Goal: Transaction & Acquisition: Purchase product/service

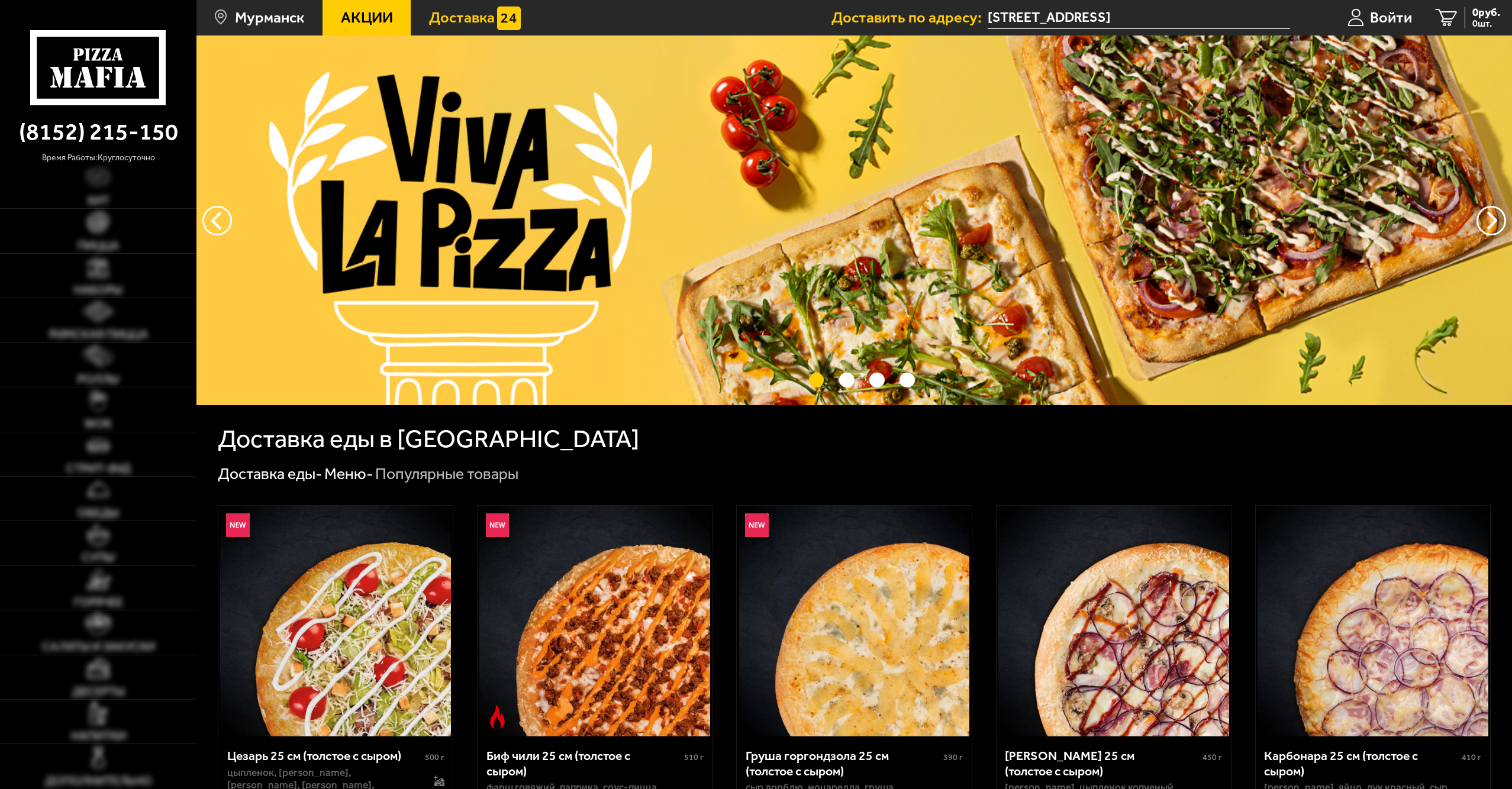
click at [498, 10] on img at bounding box center [509, 19] width 24 height 24
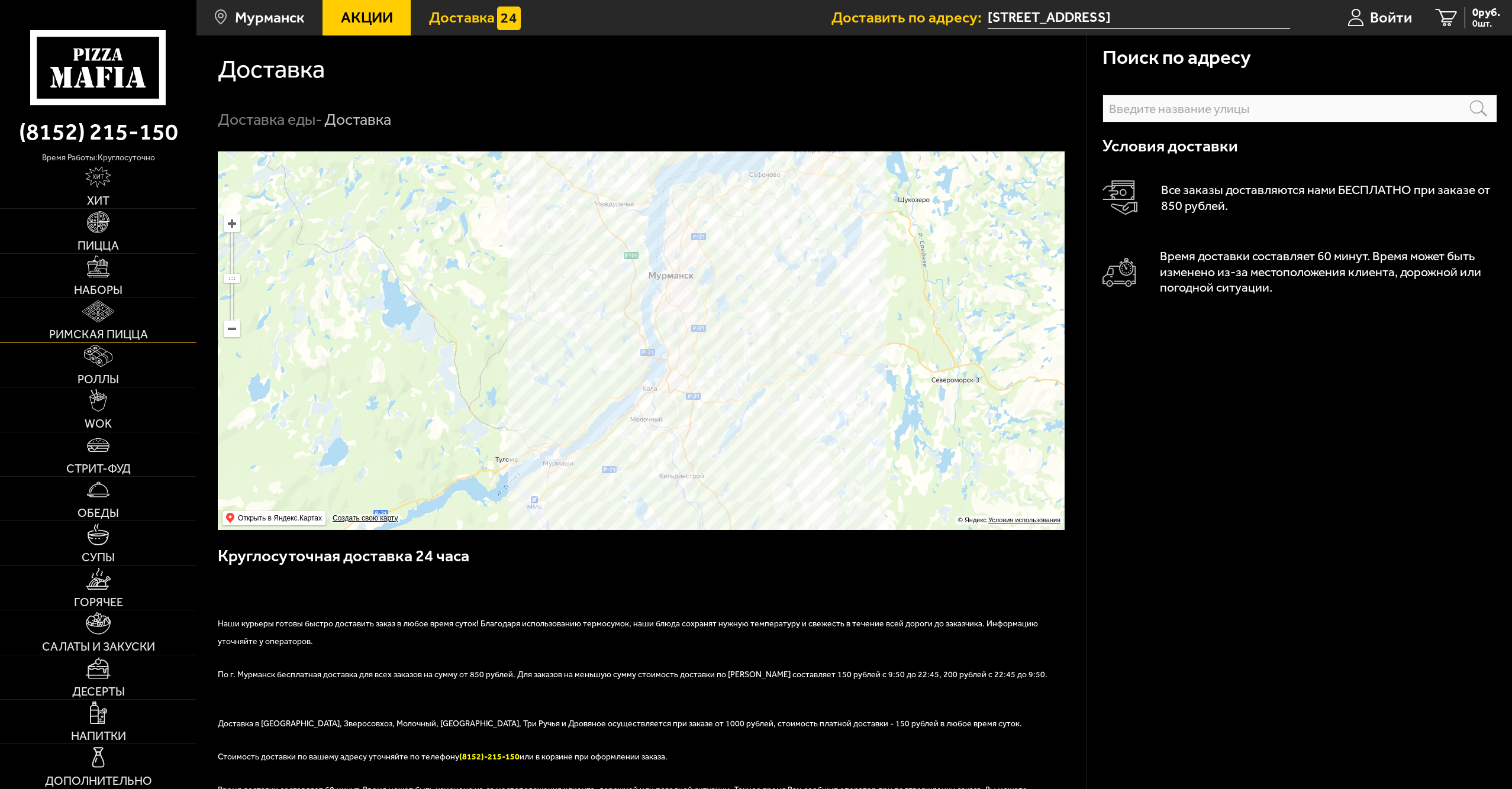
click at [129, 323] on link "Римская пицца" at bounding box center [98, 320] width 197 height 44
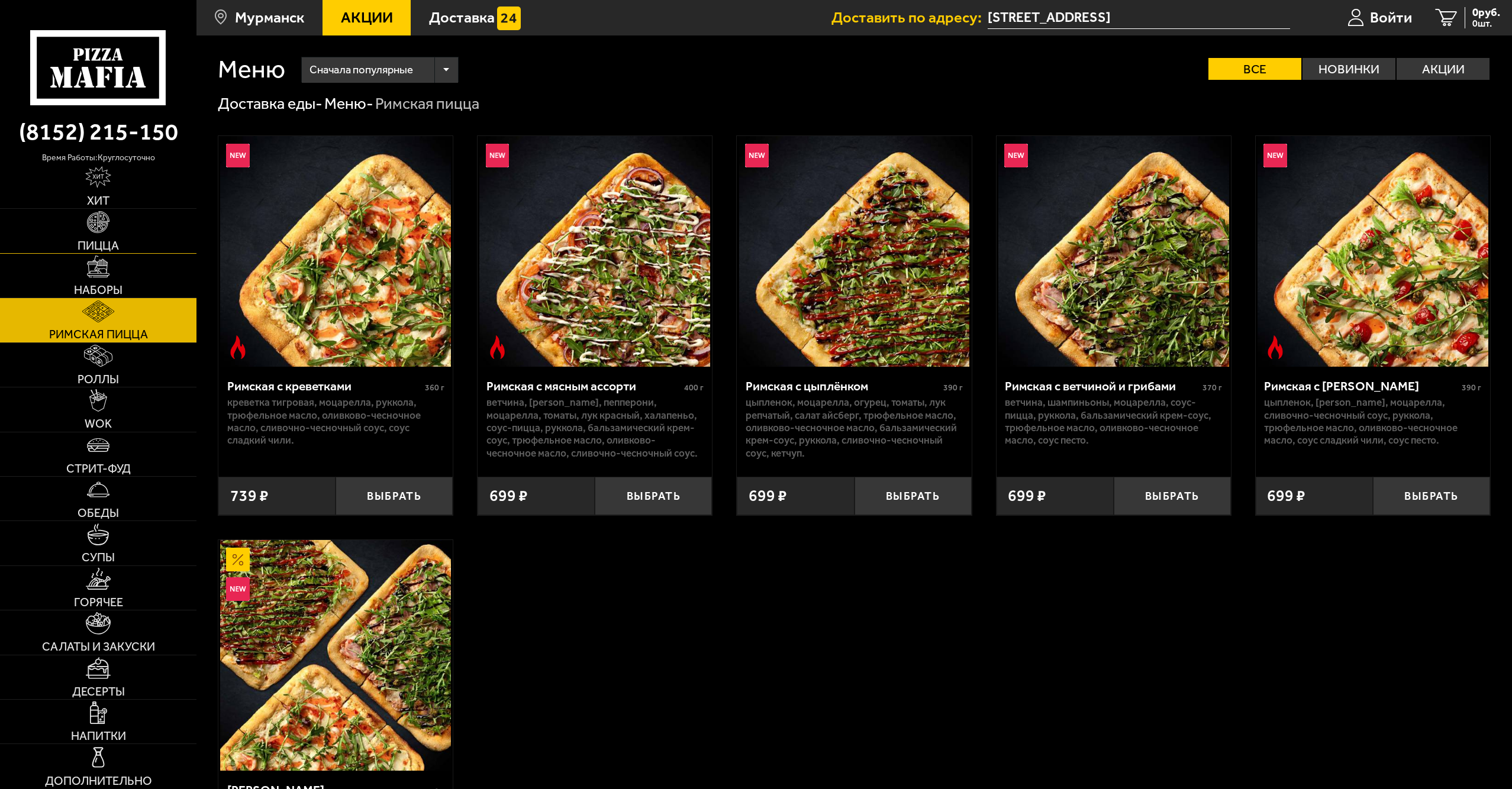
click at [123, 223] on link "Пицца" at bounding box center [98, 231] width 197 height 44
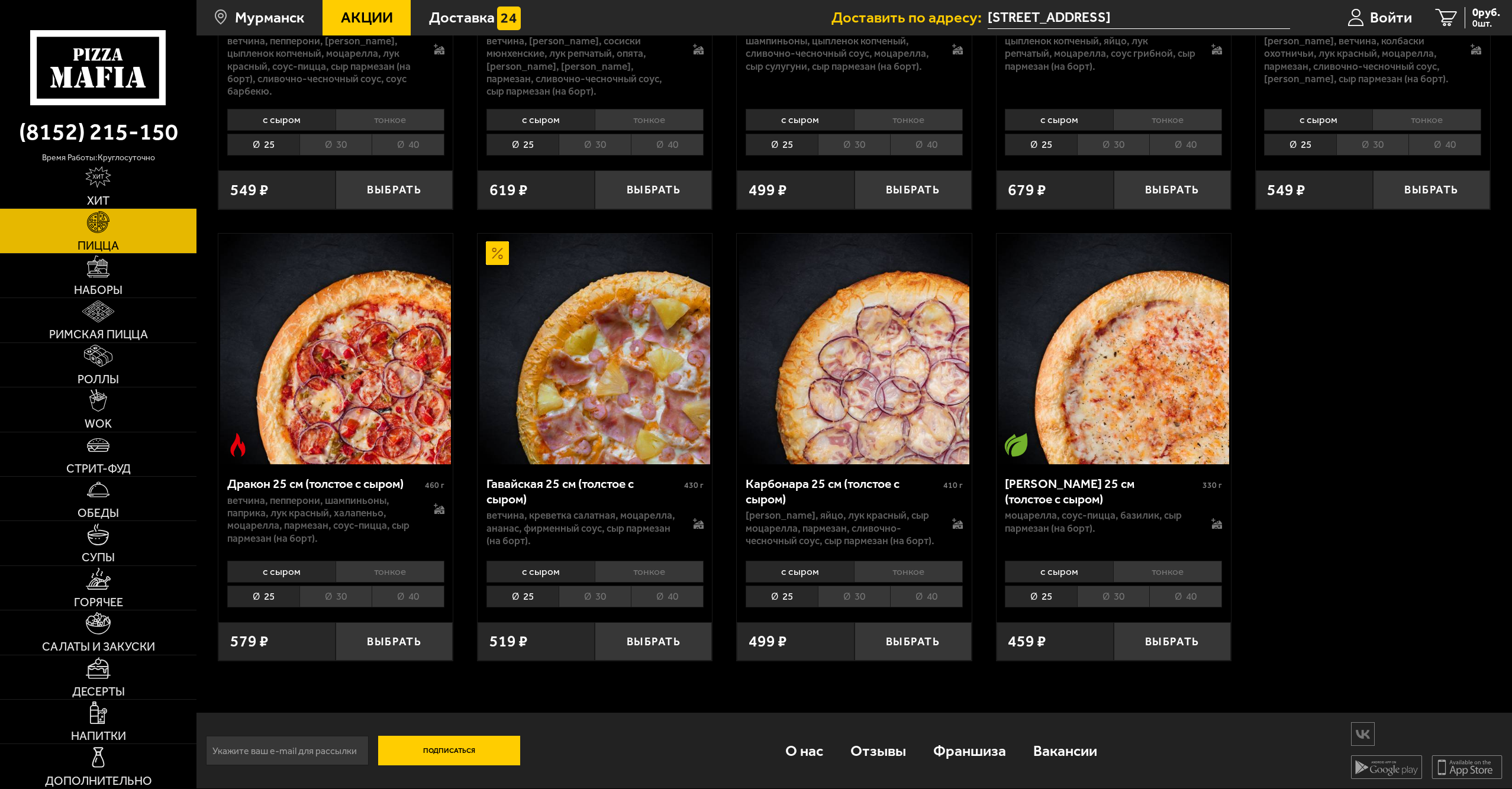
scroll to position [2468, 0]
click at [119, 253] on link "Наборы" at bounding box center [98, 275] width 197 height 44
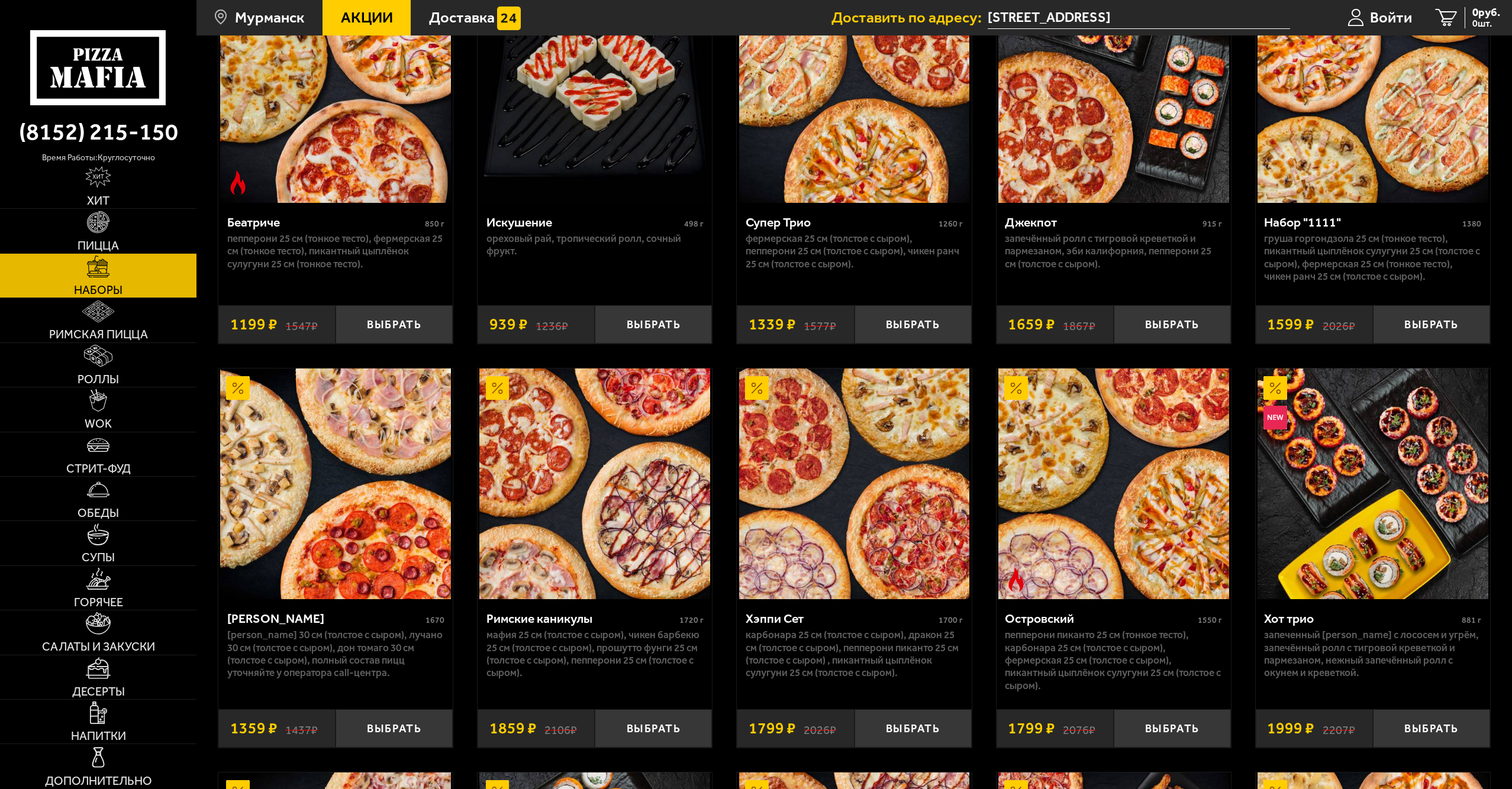
scroll to position [1360, 0]
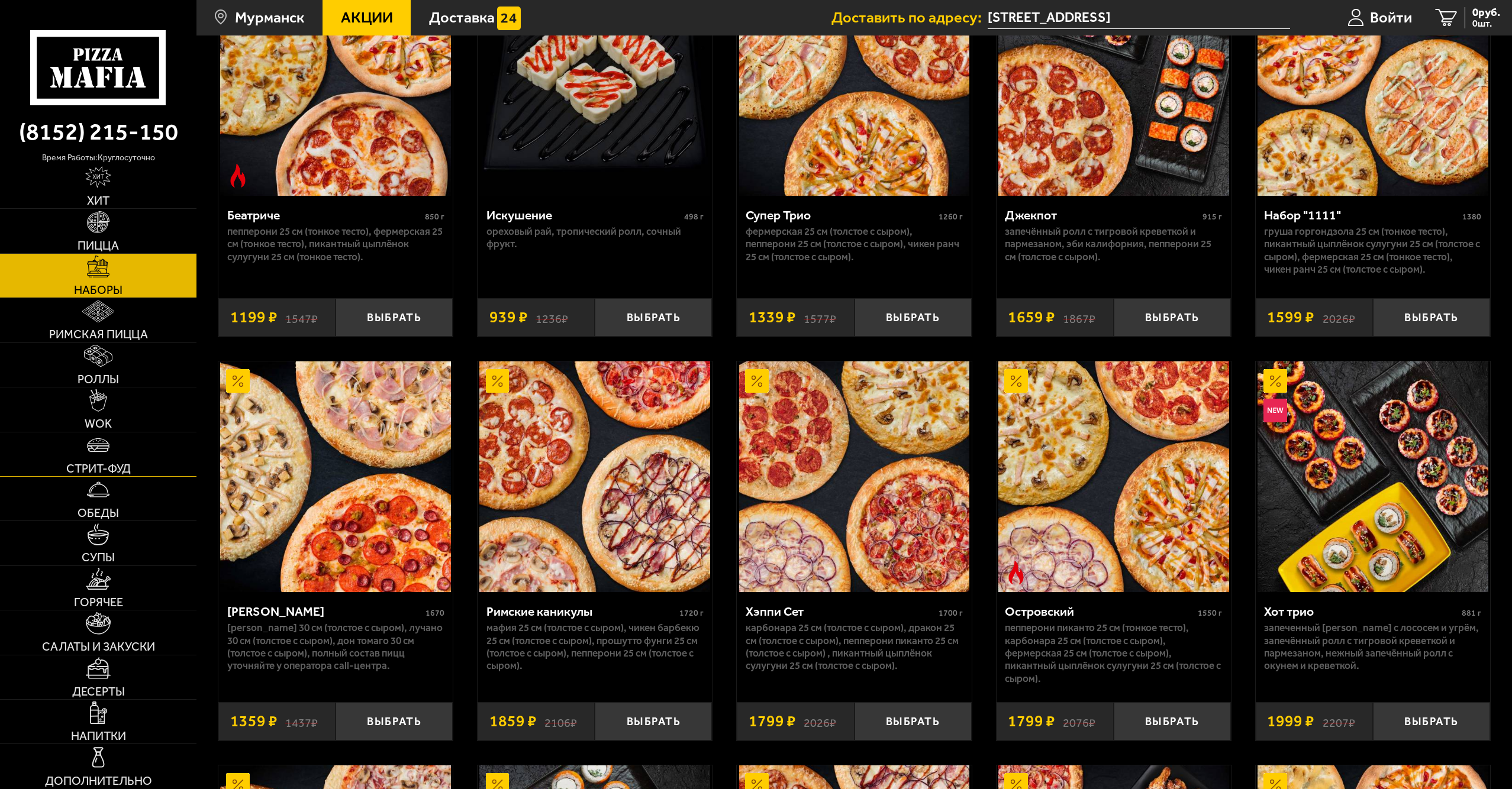
click at [86, 458] on link "Стрит-фуд" at bounding box center [98, 454] width 197 height 44
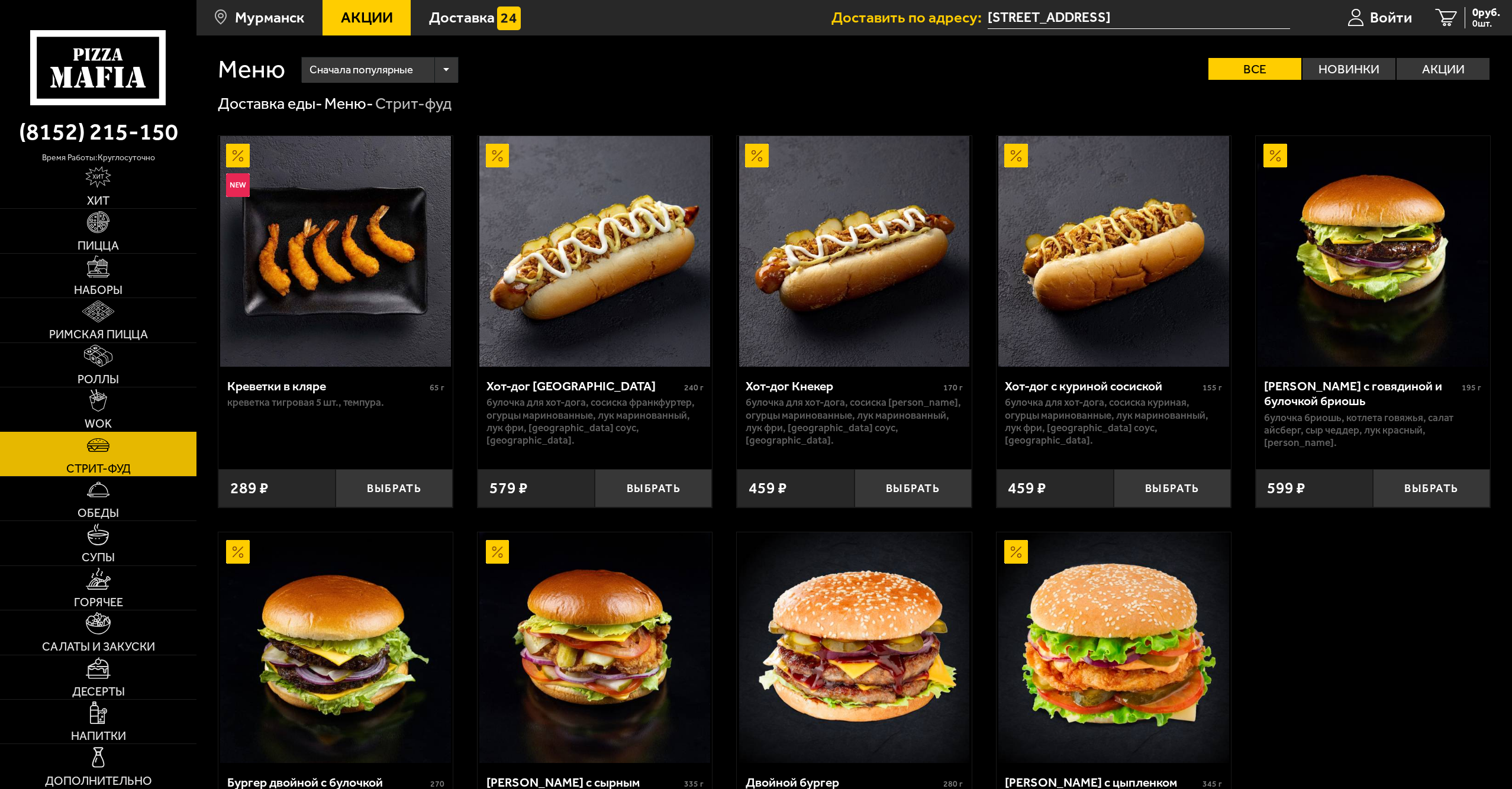
click at [118, 408] on link "WOK" at bounding box center [98, 409] width 197 height 44
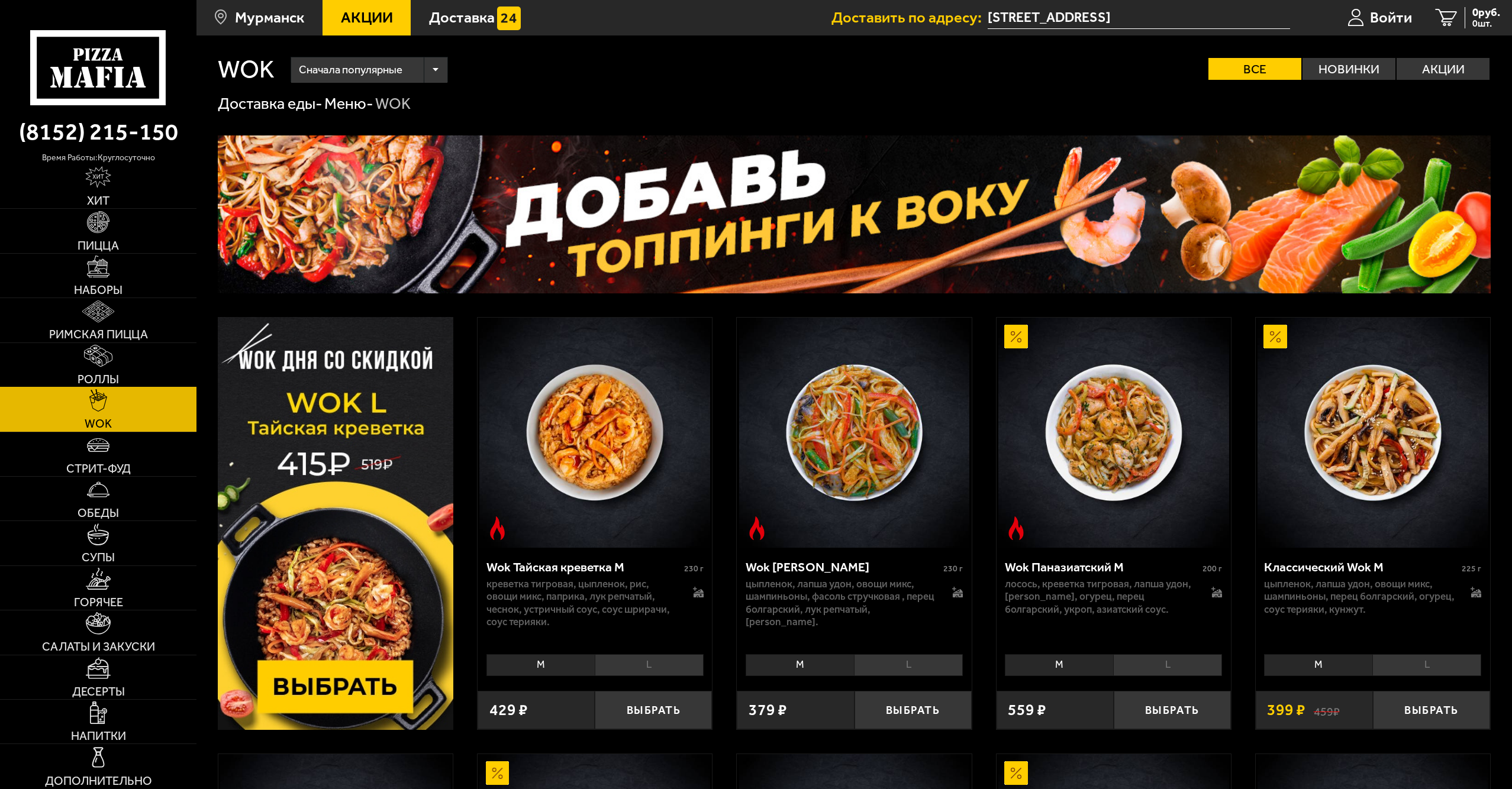
click at [105, 360] on img at bounding box center [98, 356] width 29 height 22
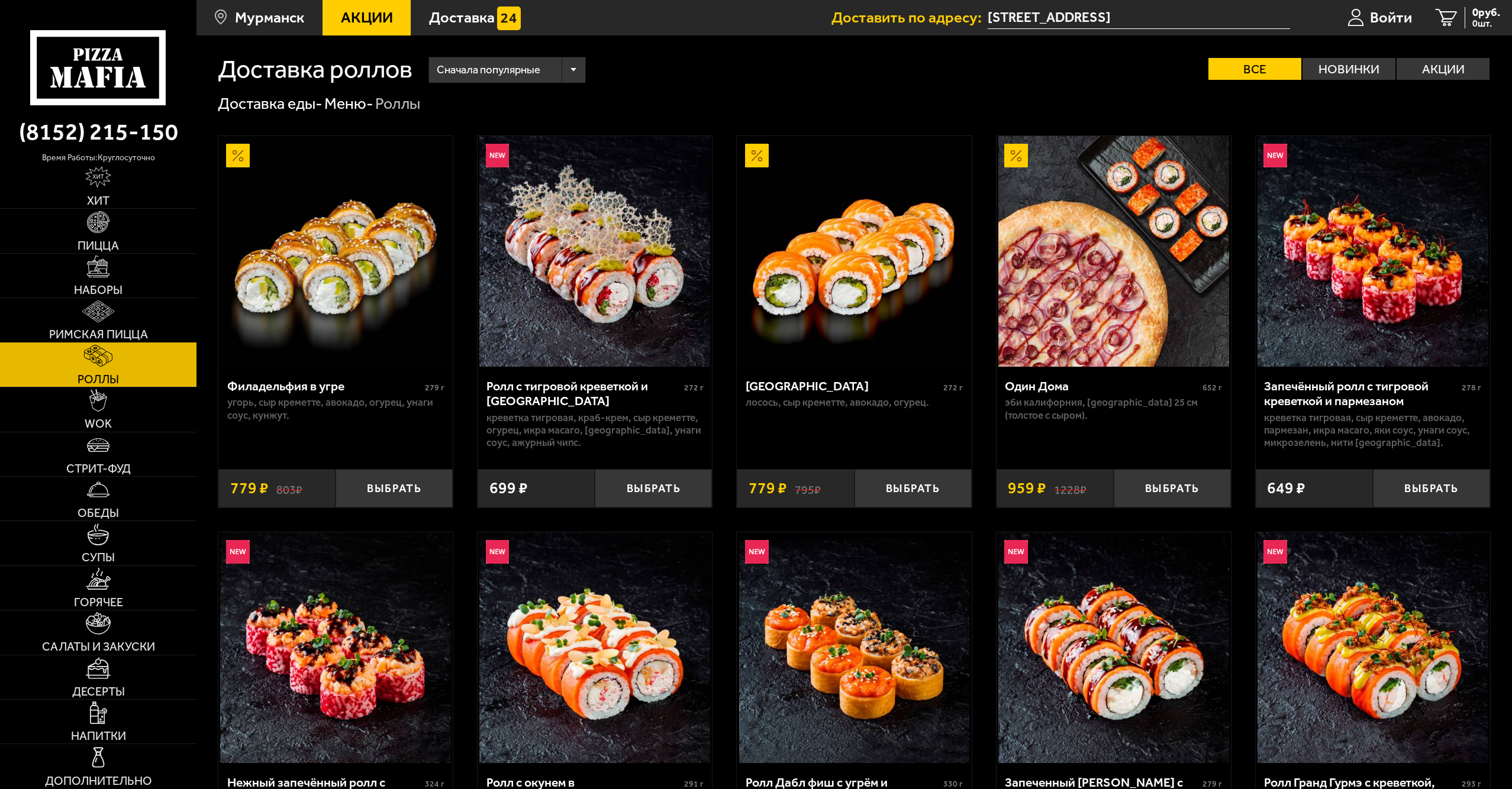
click at [101, 319] on img at bounding box center [98, 311] width 32 height 22
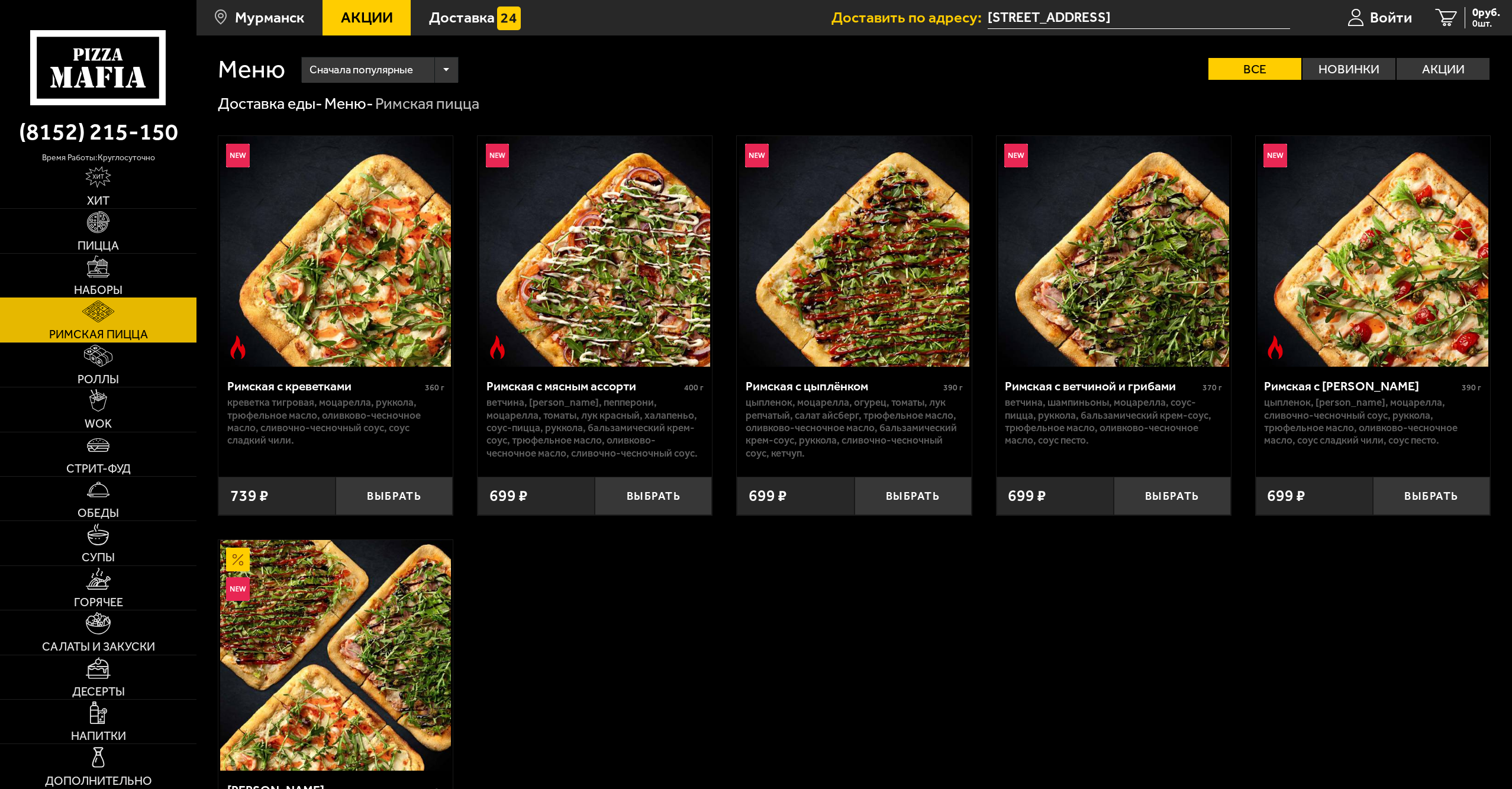
click at [107, 272] on img at bounding box center [98, 266] width 22 height 22
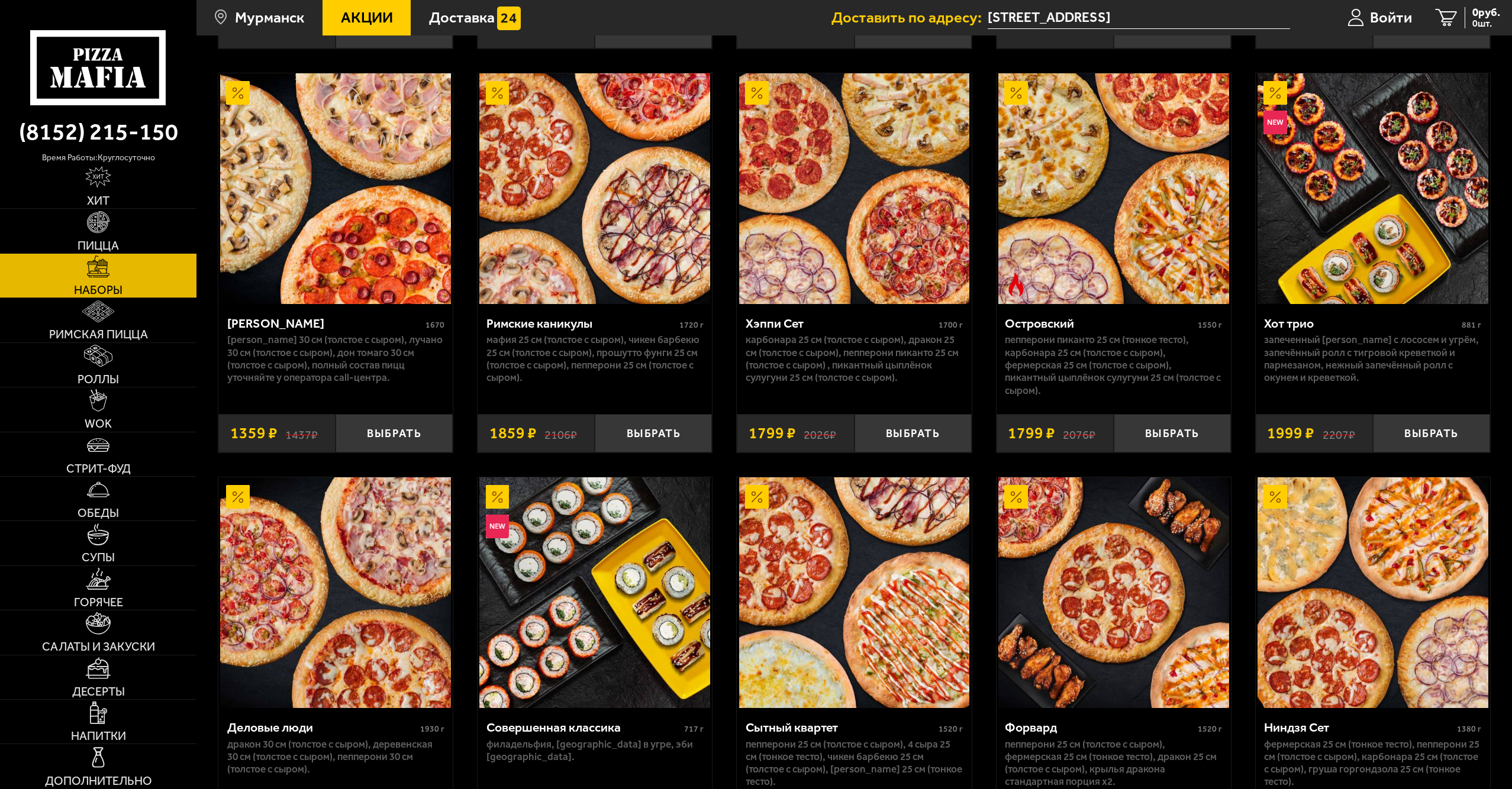
scroll to position [1715, 0]
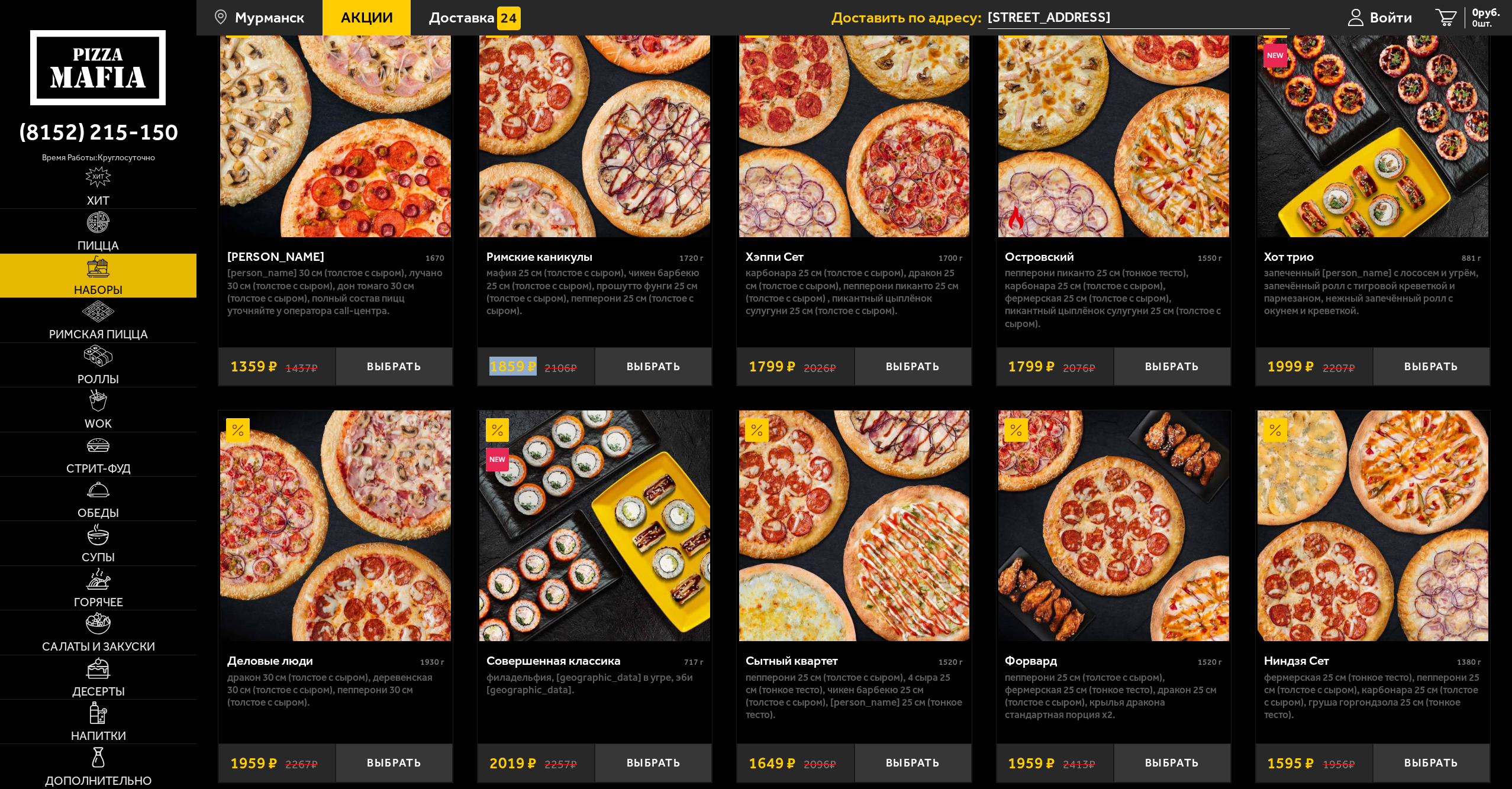
drag, startPoint x: 490, startPoint y: 366, endPoint x: 535, endPoint y: 385, distance: 48.8
click at [535, 385] on div "2106 ₽ 1859 ₽" at bounding box center [536, 366] width 117 height 39
click at [718, 390] on div "Вкусная парочка 860 г Чикен Барбекю 25 см (толстое с сыром), Пепперони 25 см (т…" at bounding box center [854, 31] width 1315 height 3264
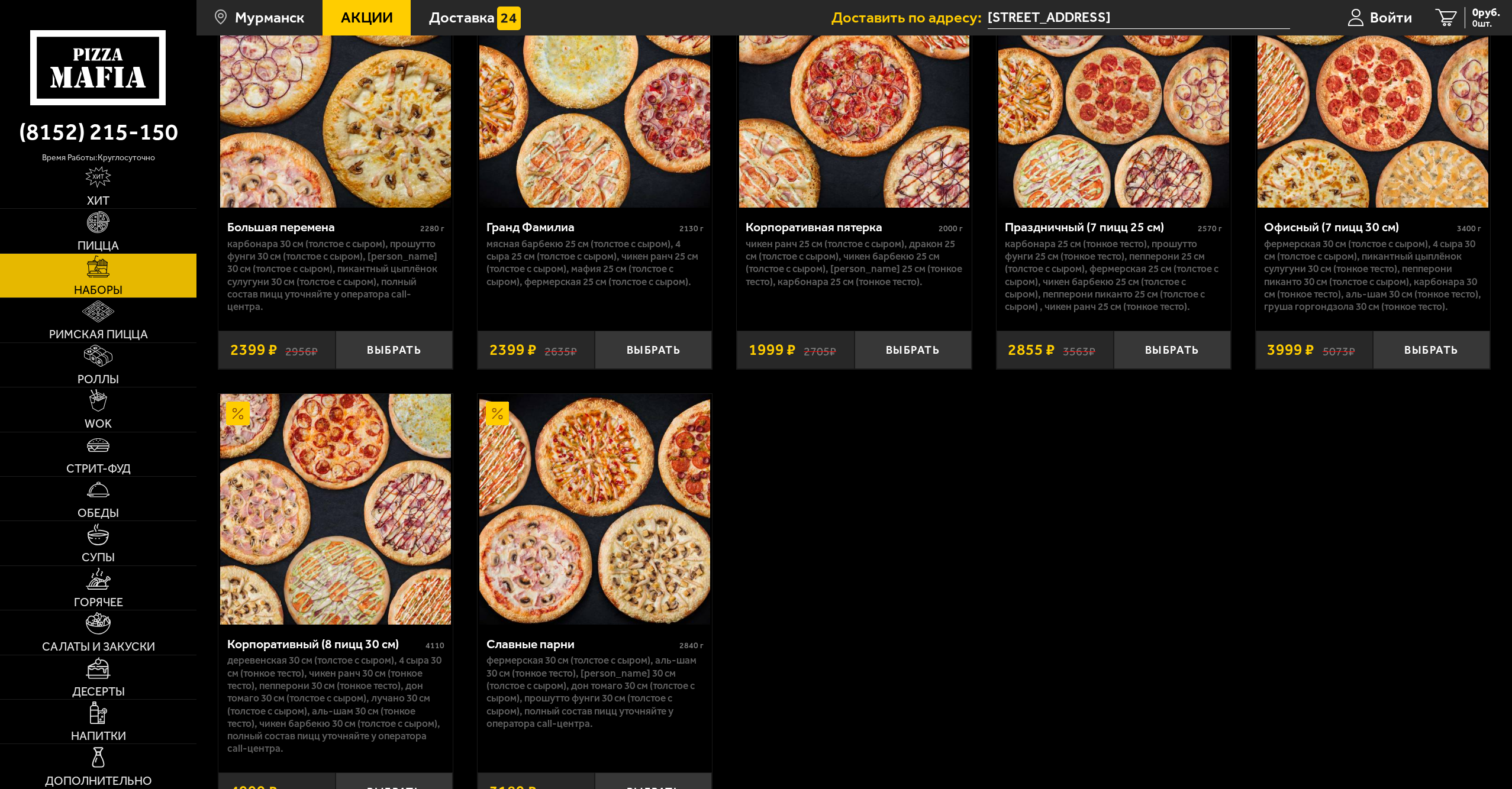
scroll to position [2478, 0]
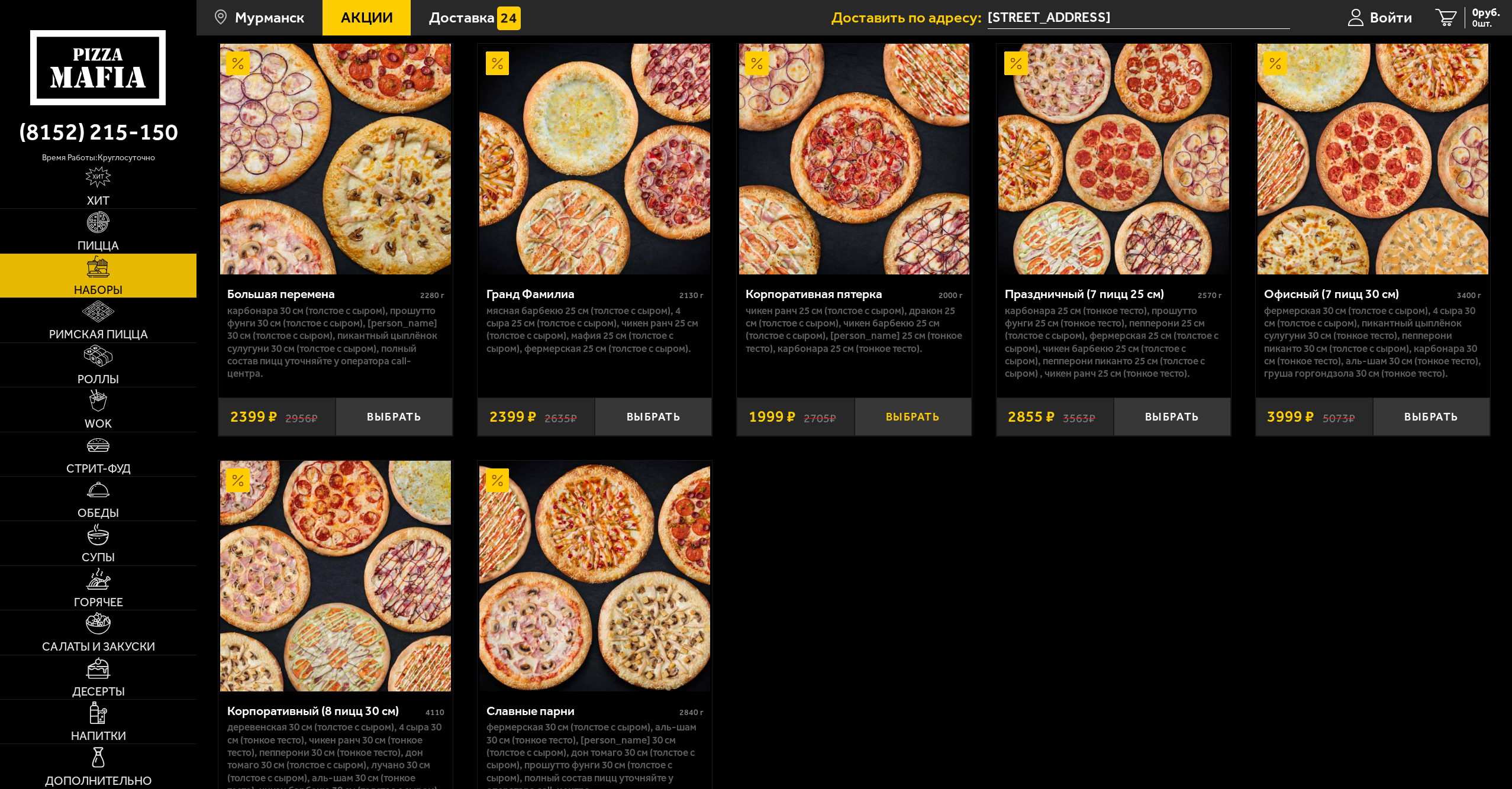
click at [871, 435] on button "Выбрать" at bounding box center [914, 416] width 117 height 39
click at [117, 473] on span "Стрит-фуд" at bounding box center [98, 469] width 65 height 12
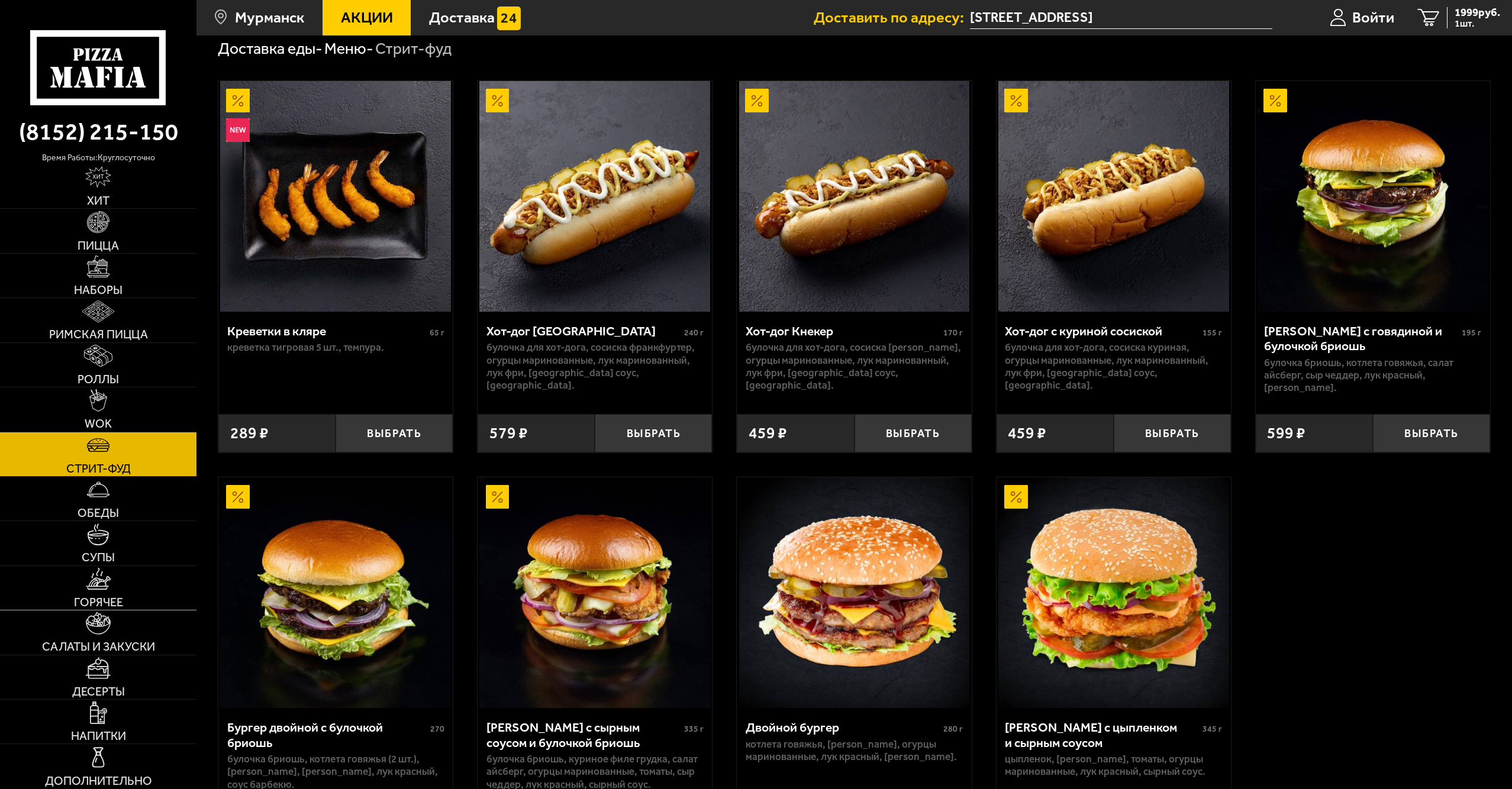
scroll to position [60, 0]
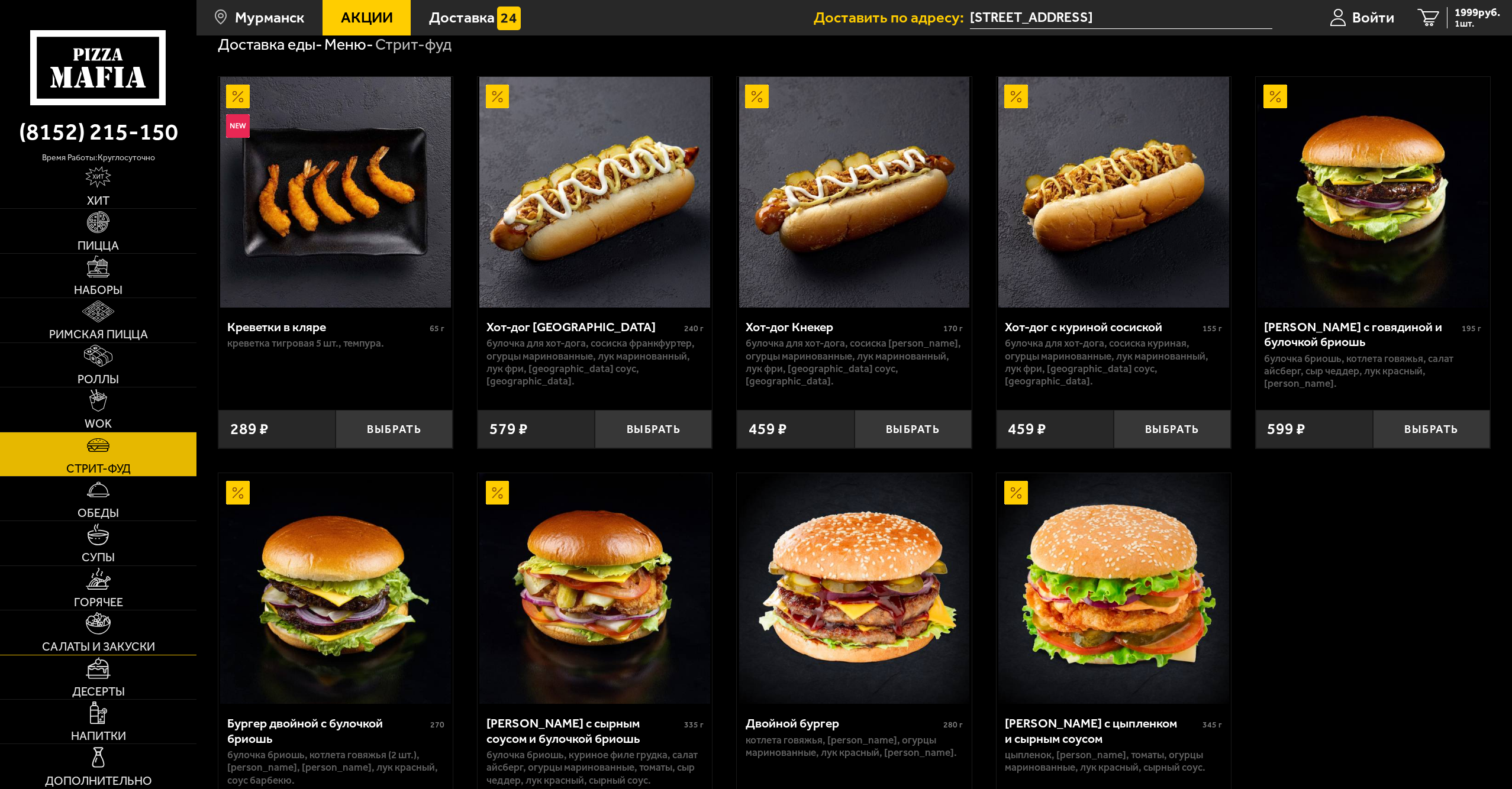
click at [126, 621] on link "Салаты и закуски" at bounding box center [98, 632] width 197 height 44
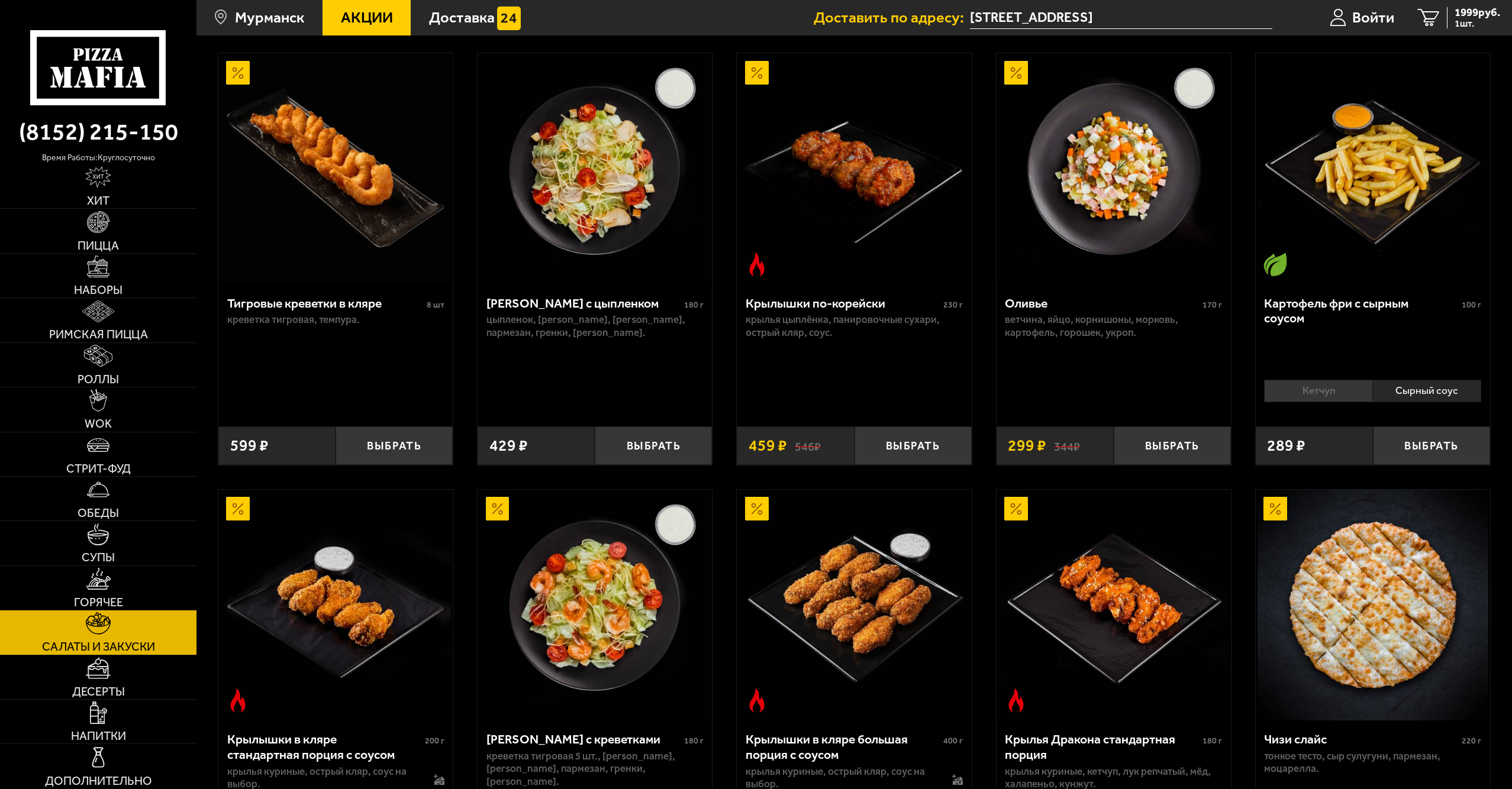
scroll to position [60, 0]
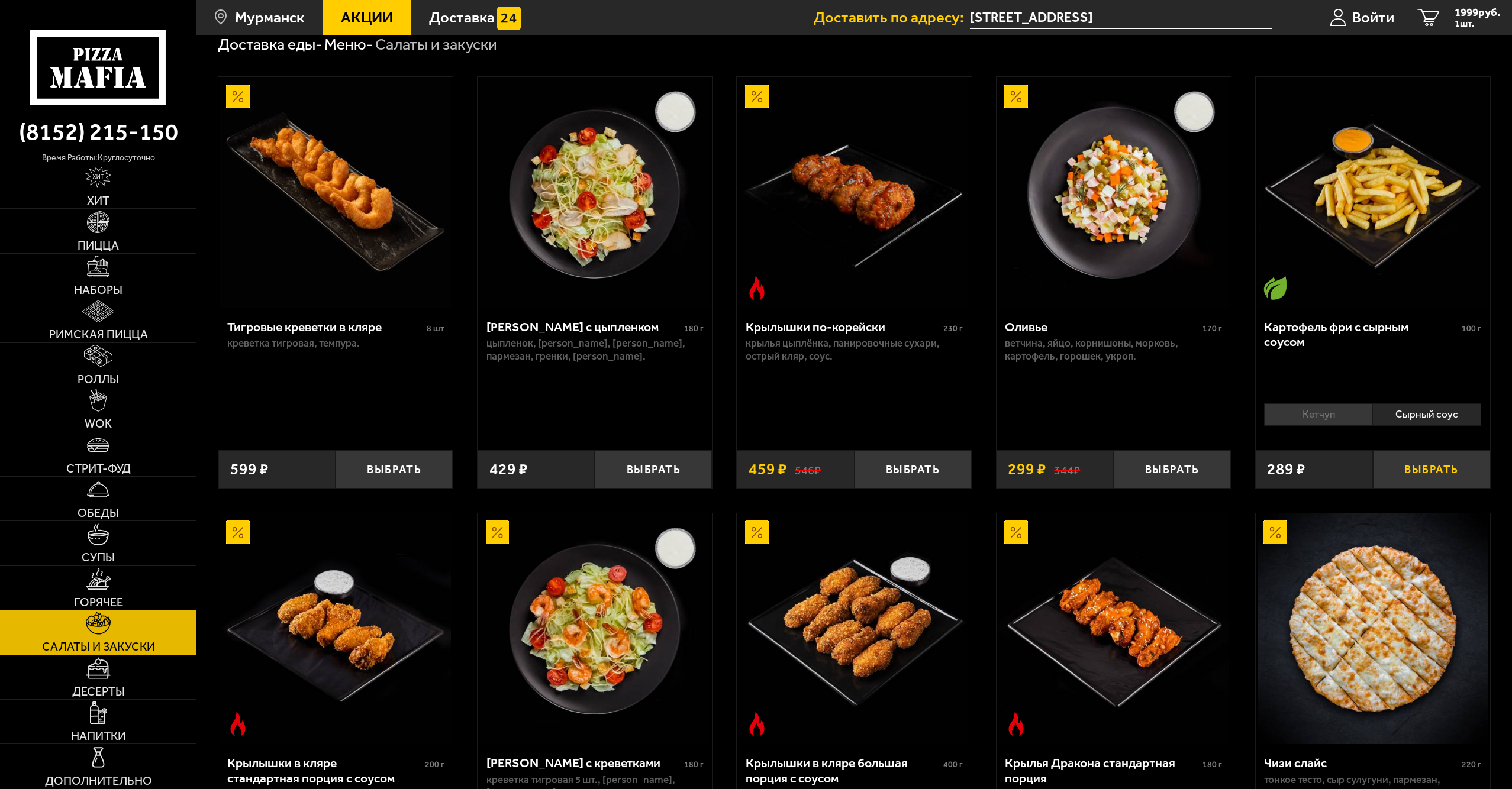
click at [1439, 472] on button "Выбрать" at bounding box center [1431, 469] width 117 height 39
click at [1423, 418] on li "Сырный соус" at bounding box center [1427, 414] width 109 height 22
click at [1431, 413] on li "Сырный соус" at bounding box center [1427, 414] width 109 height 22
click at [1389, 463] on button "−" at bounding box center [1392, 469] width 39 height 39
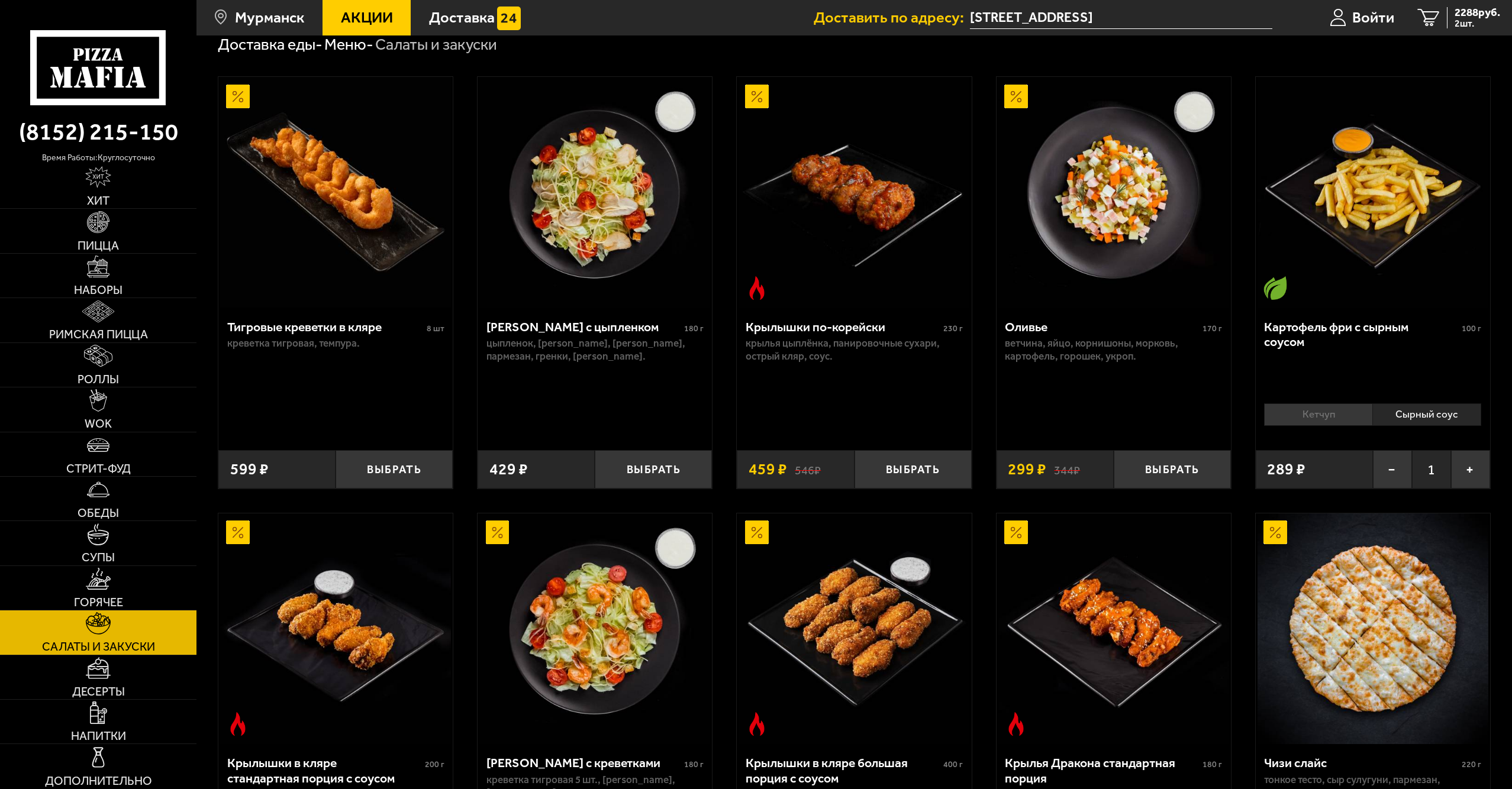
click at [1330, 415] on li "Кетчуп" at bounding box center [1318, 414] width 108 height 22
click at [1416, 421] on li "Сырный соус" at bounding box center [1427, 414] width 109 height 22
click at [1455, 8] on span "1999 руб." at bounding box center [1477, 12] width 46 height 11
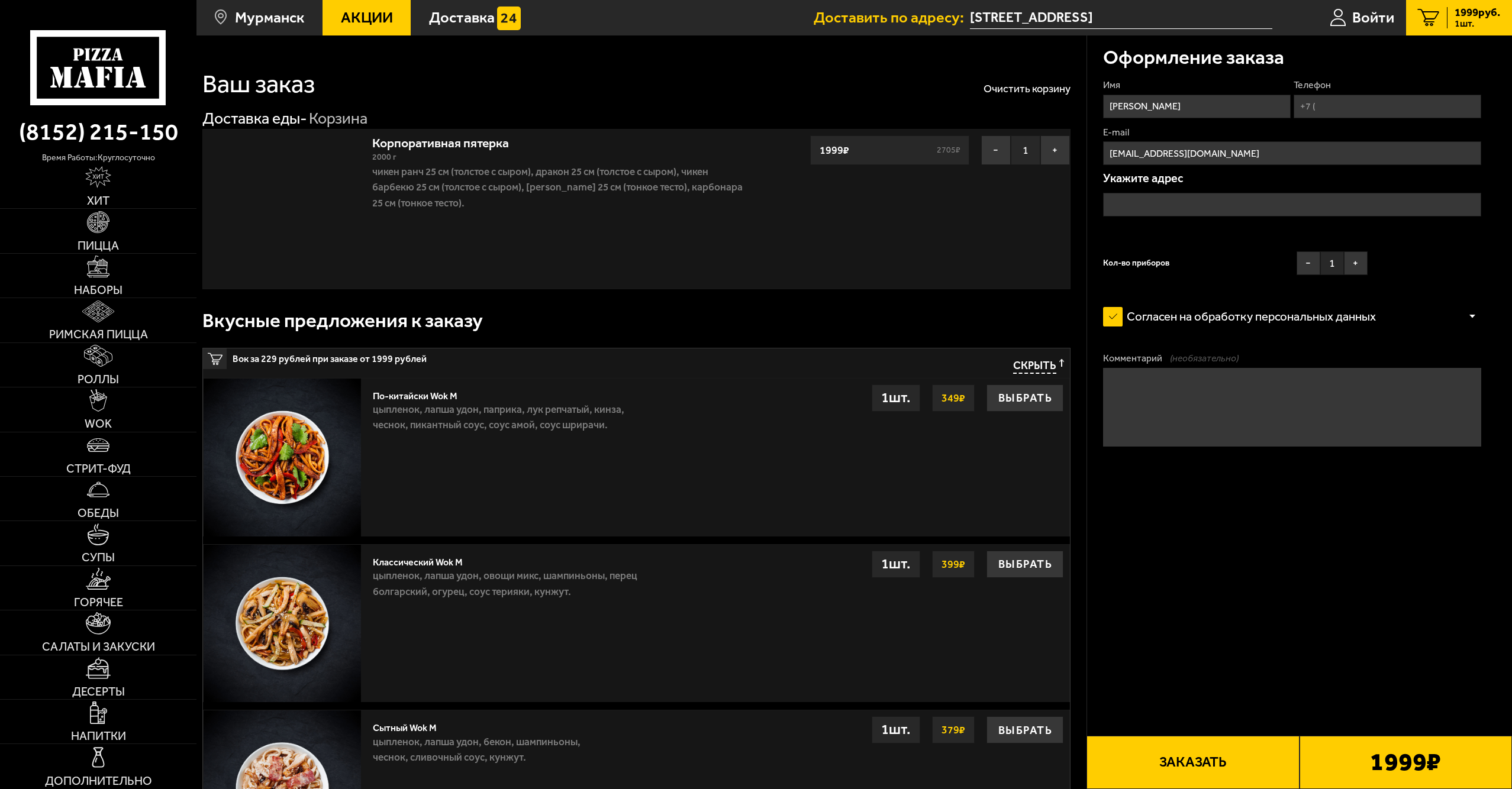
type input "[STREET_ADDRESS]"
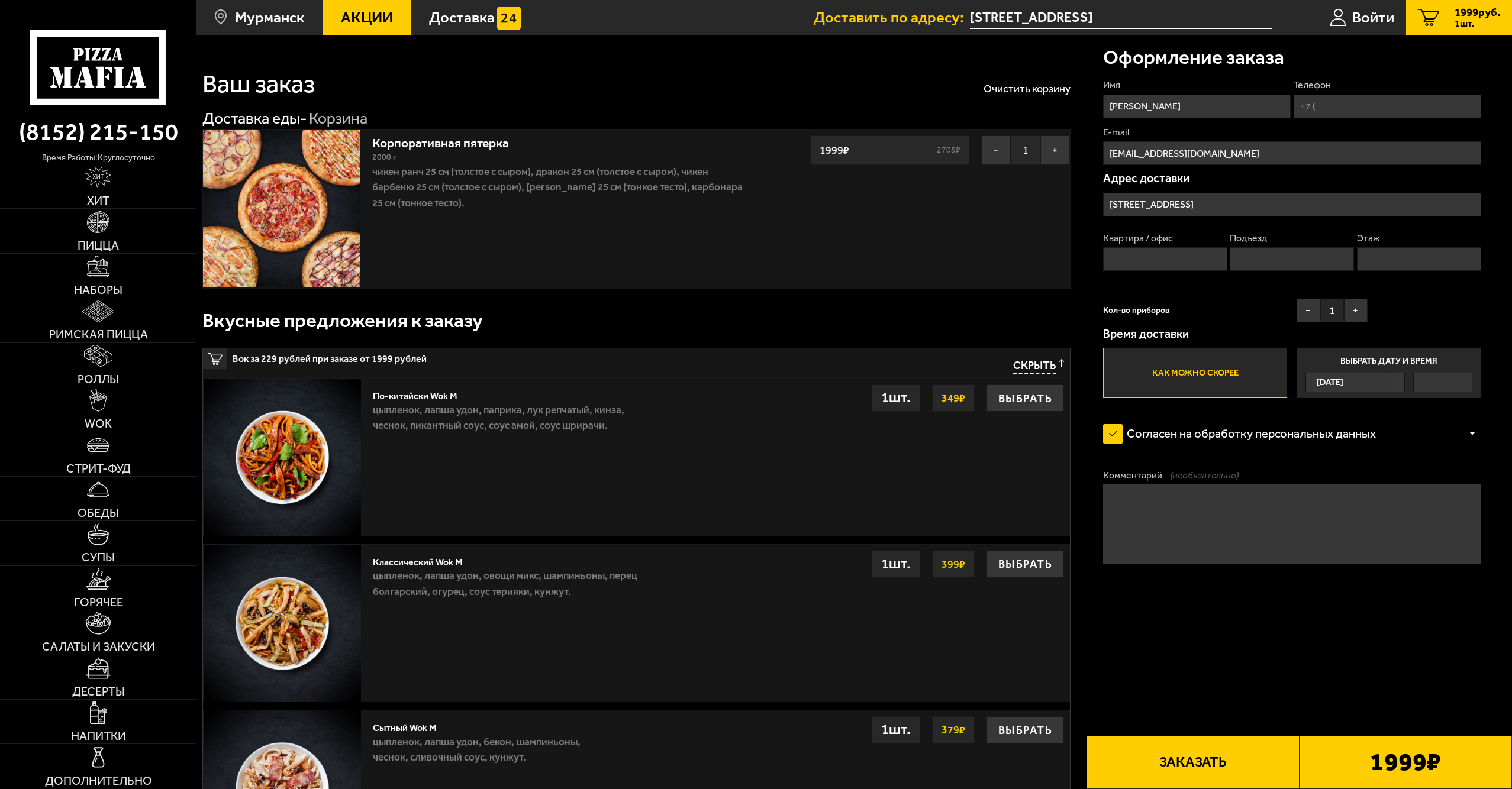
scroll to position [60, 0]
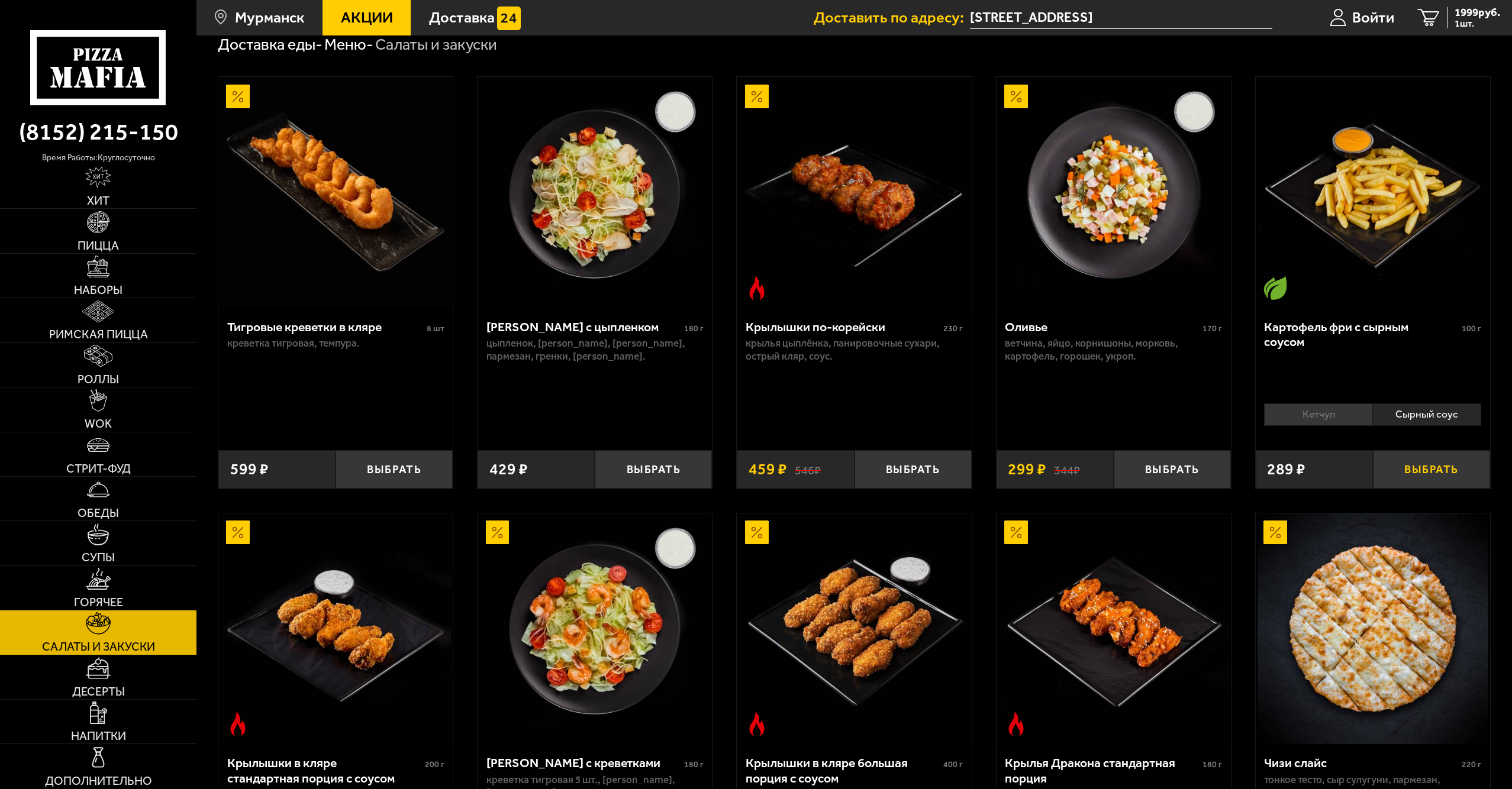
click at [1399, 462] on button "Выбрать" at bounding box center [1431, 469] width 117 height 39
click at [1448, 17] on div "2288 руб. 2 шт." at bounding box center [1473, 18] width 54 height 22
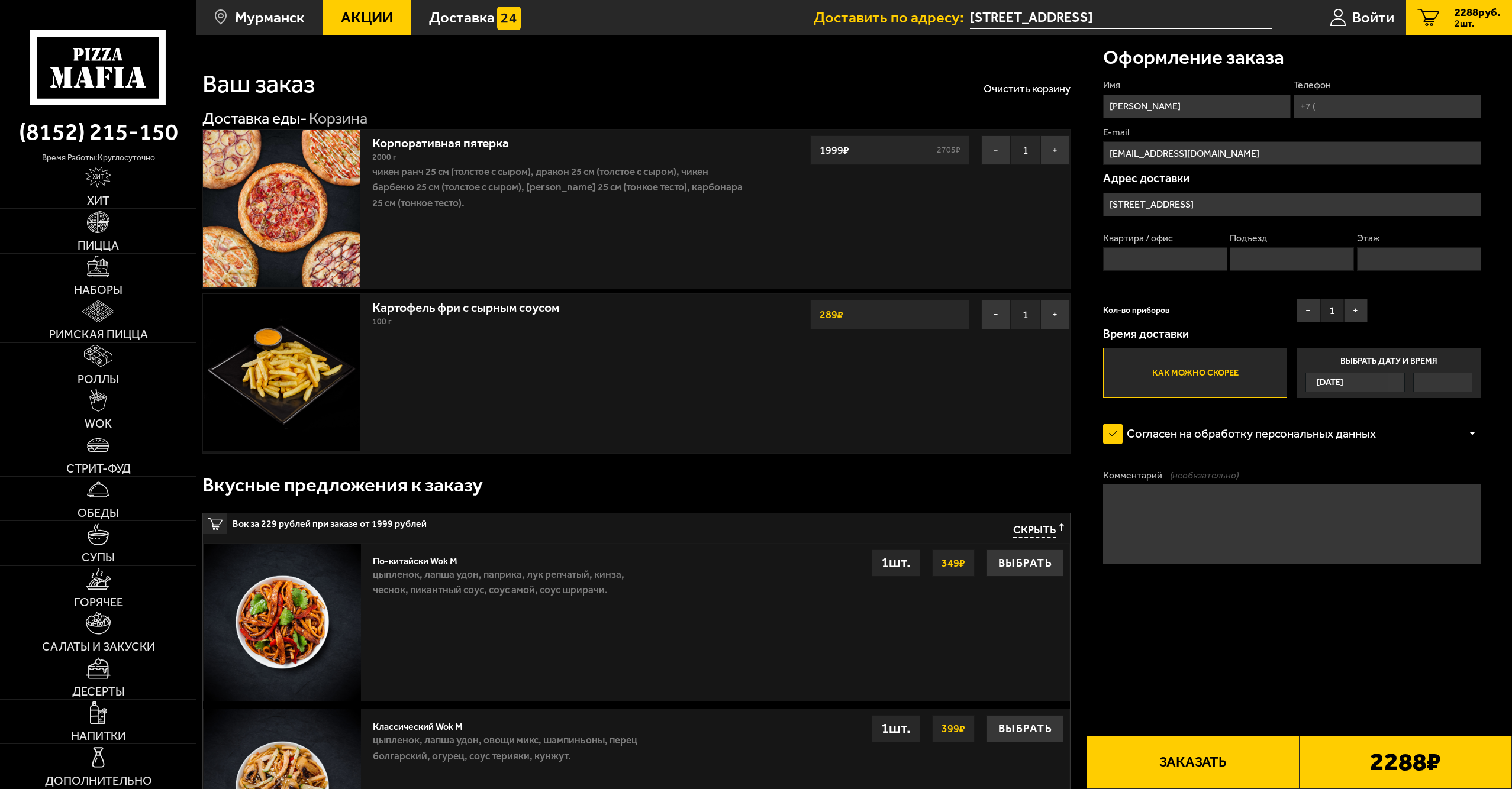
click at [1364, 102] on input "Телефон" at bounding box center [1387, 106] width 188 height 24
type input "[PHONE_NUMBER]"
click at [1408, 292] on div "Имя [PERSON_NAME] Телефон Применить скидку Вы будете зарегистрированы автоматич…" at bounding box center [1292, 237] width 378 height 319
click at [1125, 243] on label "Квартира / офис" at bounding box center [1165, 237] width 124 height 13
click at [1125, 247] on input "Квартира / офис" at bounding box center [1165, 259] width 124 height 24
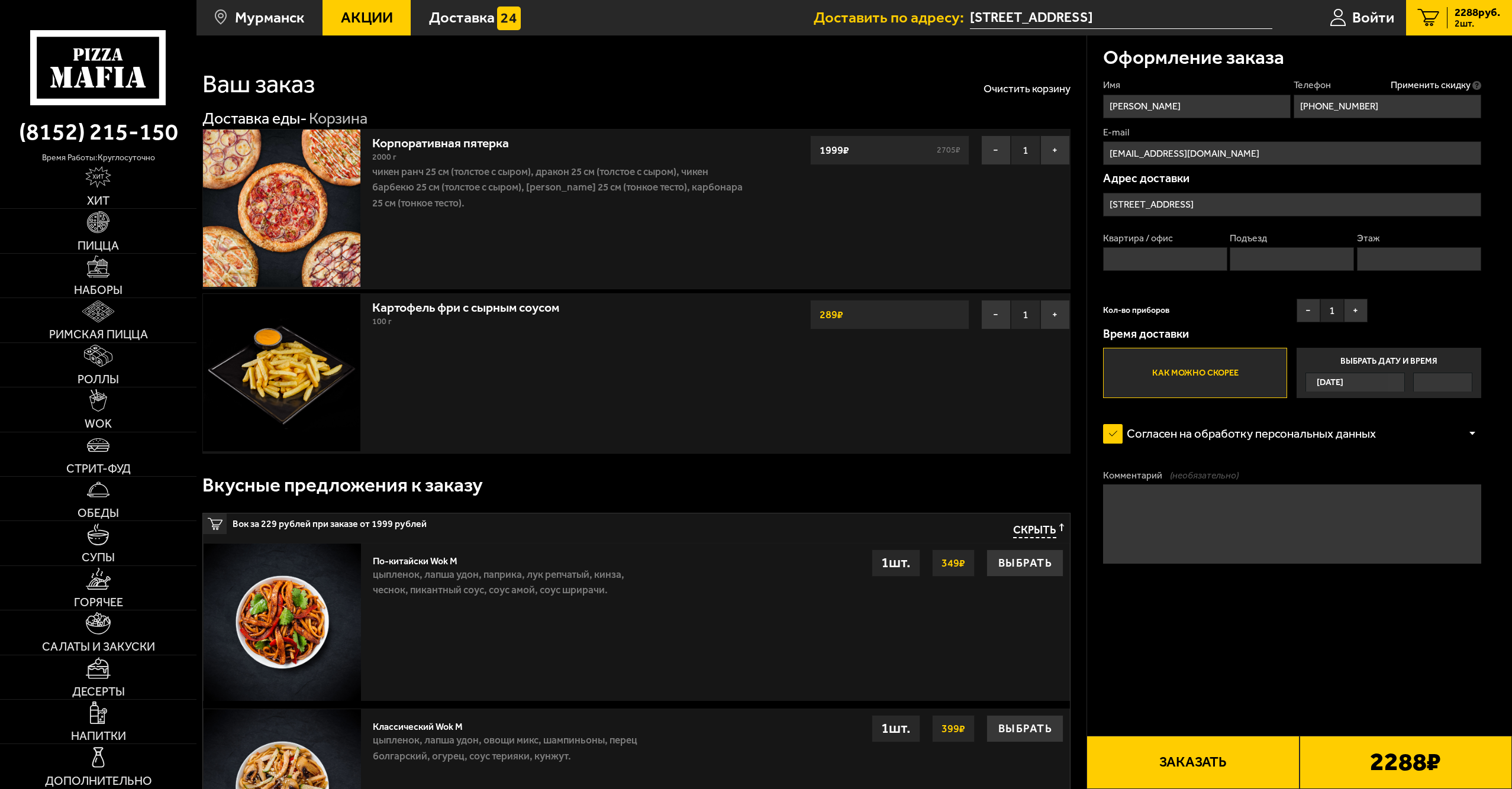
click at [1123, 253] on input "Квартира / офис" at bounding box center [1165, 259] width 124 height 24
type input "1"
click at [1277, 255] on input "Подъезд" at bounding box center [1291, 259] width 124 height 24
type input "1"
drag, startPoint x: 1119, startPoint y: 257, endPoint x: 1040, endPoint y: 256, distance: 79.0
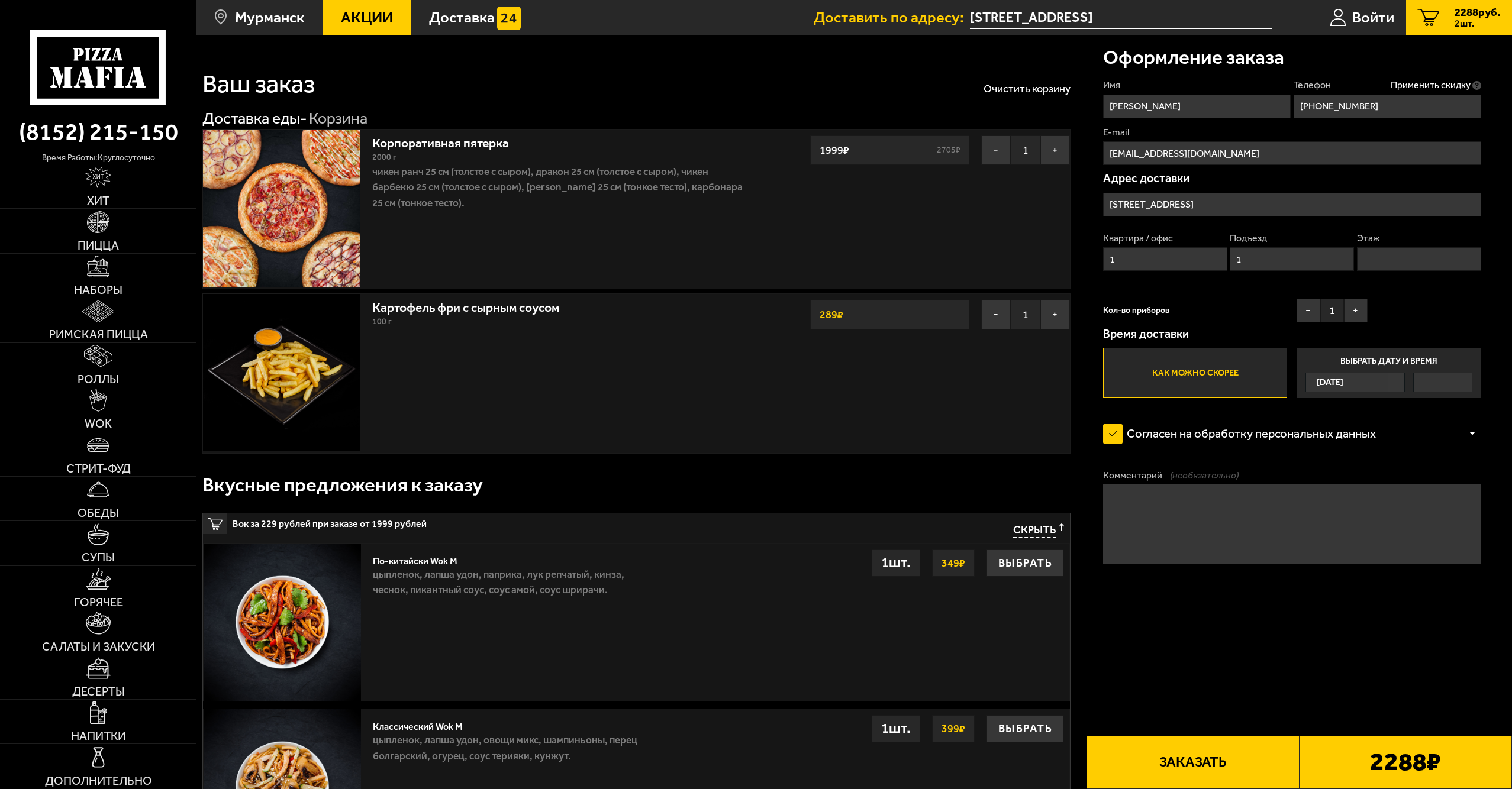
type input "20"
click at [1400, 256] on input "Этаж" at bounding box center [1419, 259] width 124 height 24
type input "5"
click at [1374, 289] on div "Имя [PERSON_NAME] Телефон Применить скидку Вы будете зарегистрированы автоматич…" at bounding box center [1292, 237] width 378 height 319
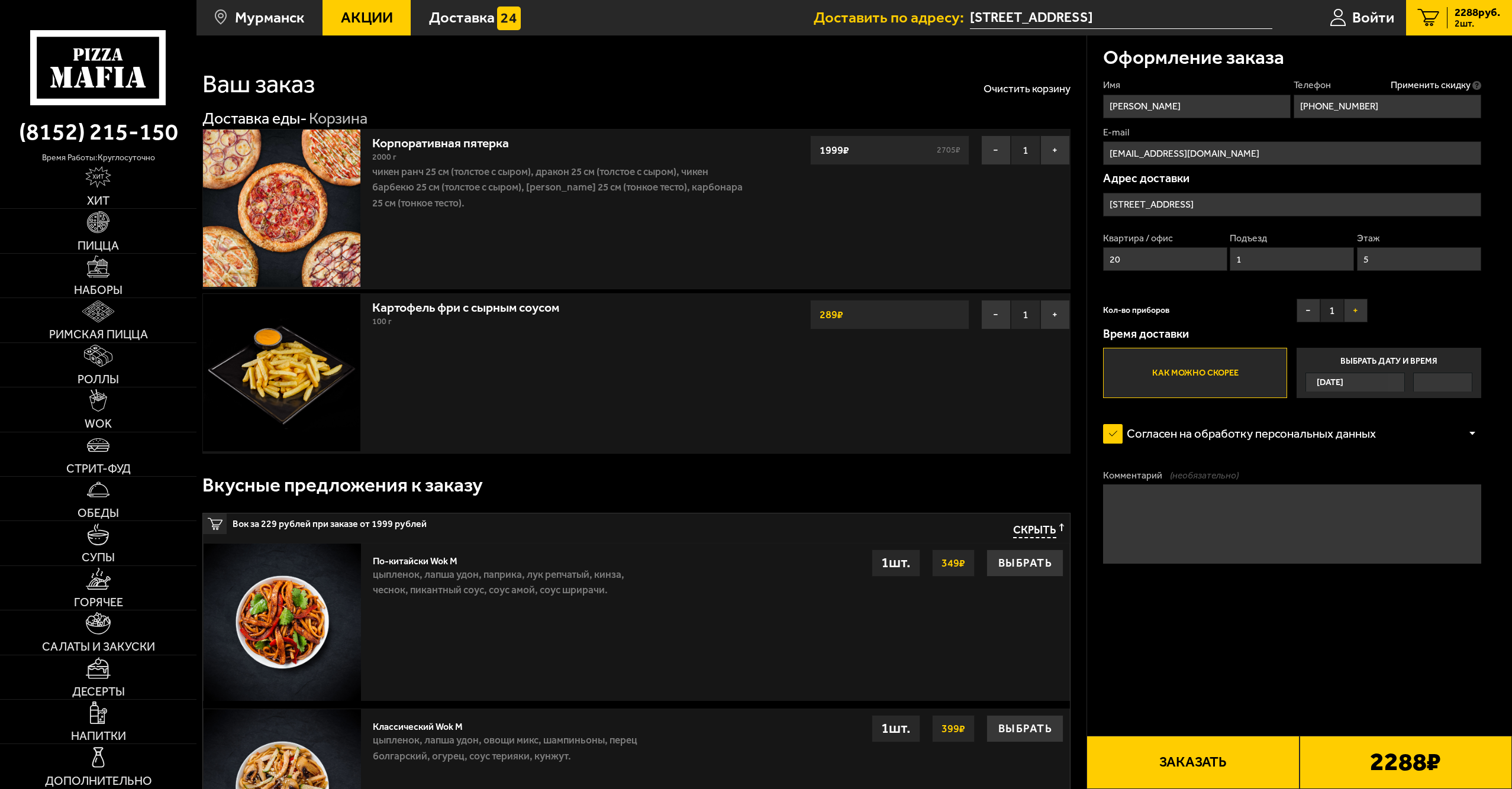
click at [1352, 308] on button "+" at bounding box center [1356, 311] width 24 height 24
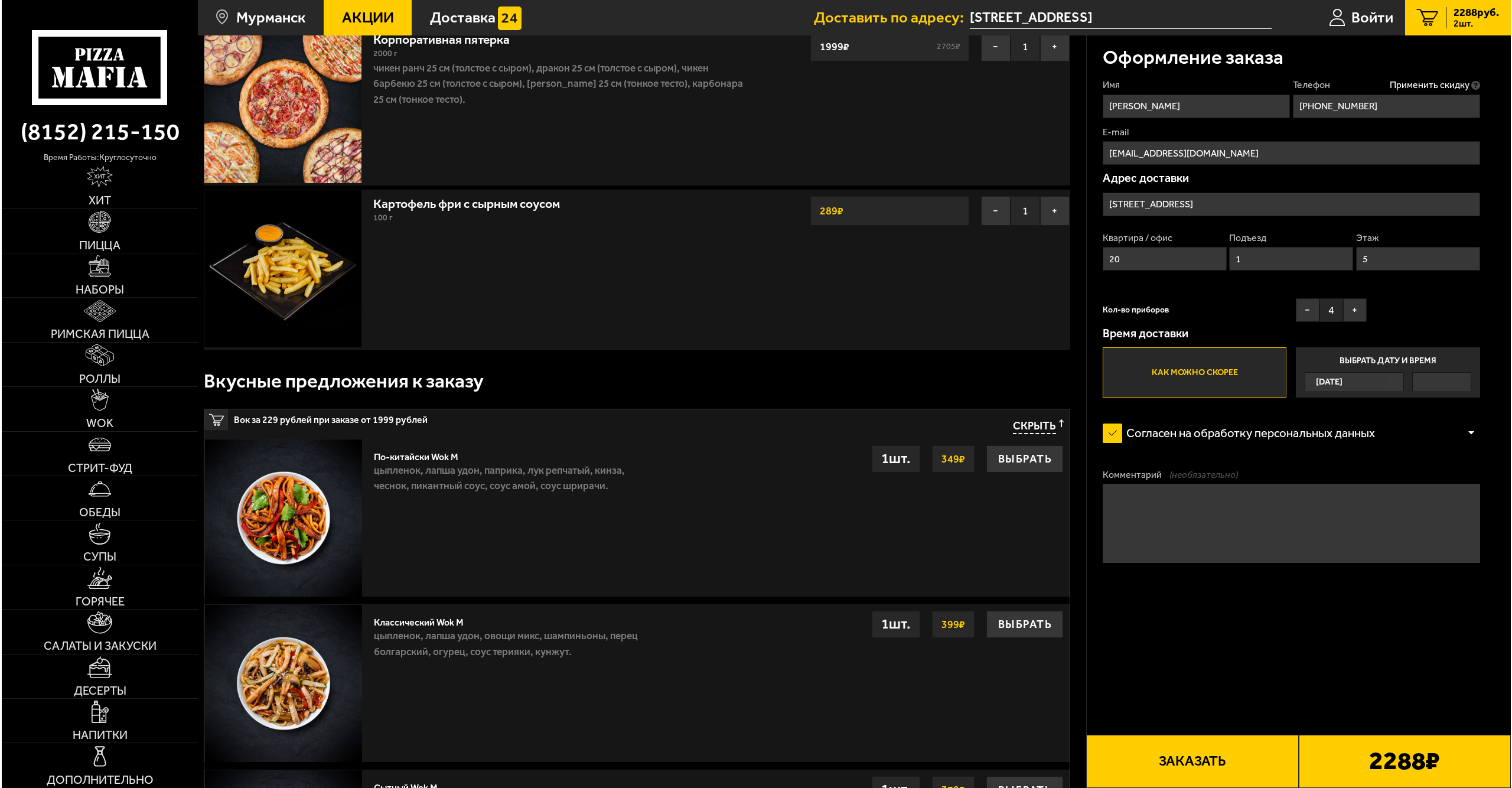
scroll to position [118, 0]
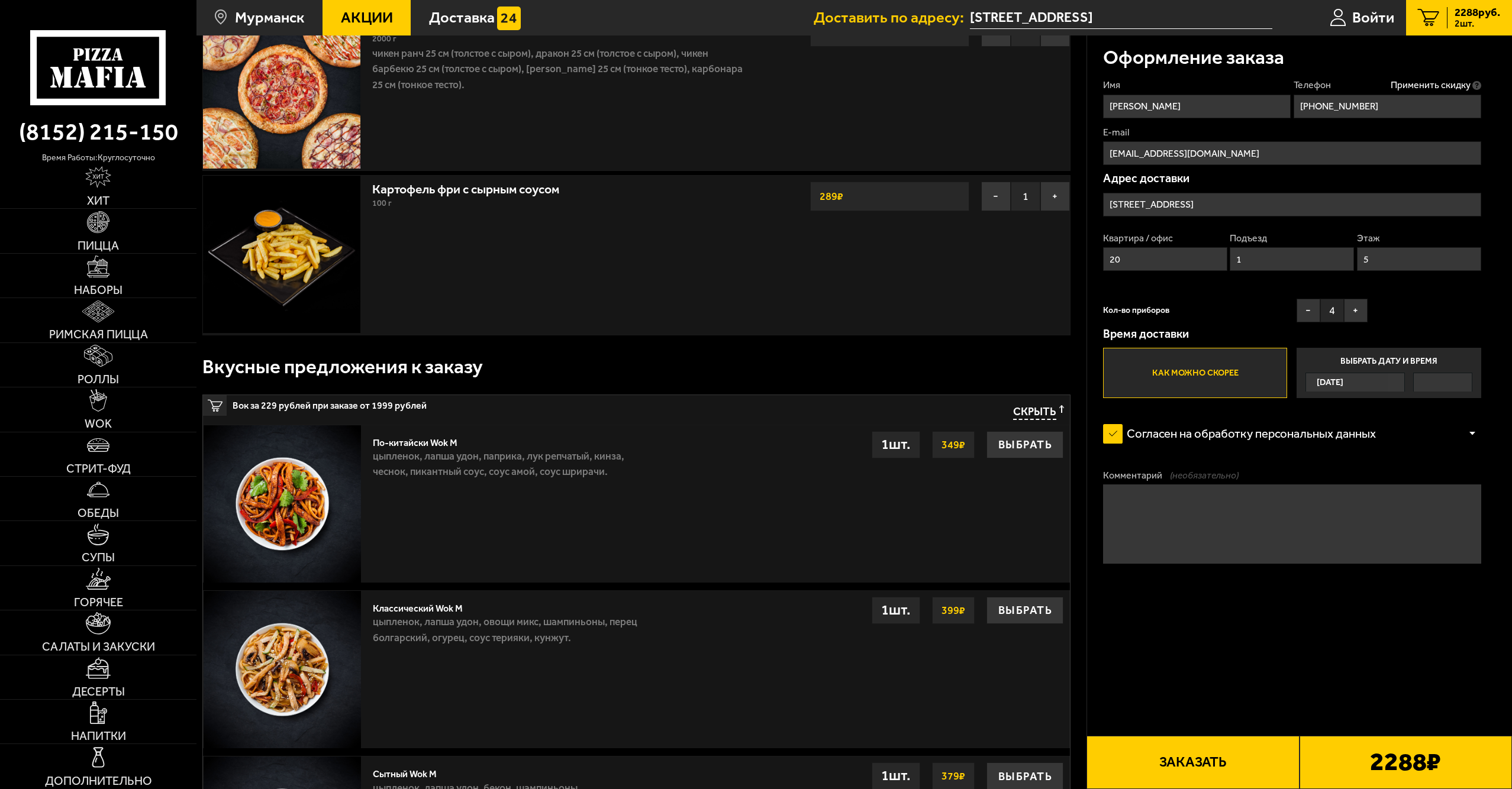
click at [1159, 762] on button "Заказать" at bounding box center [1193, 763] width 213 height 54
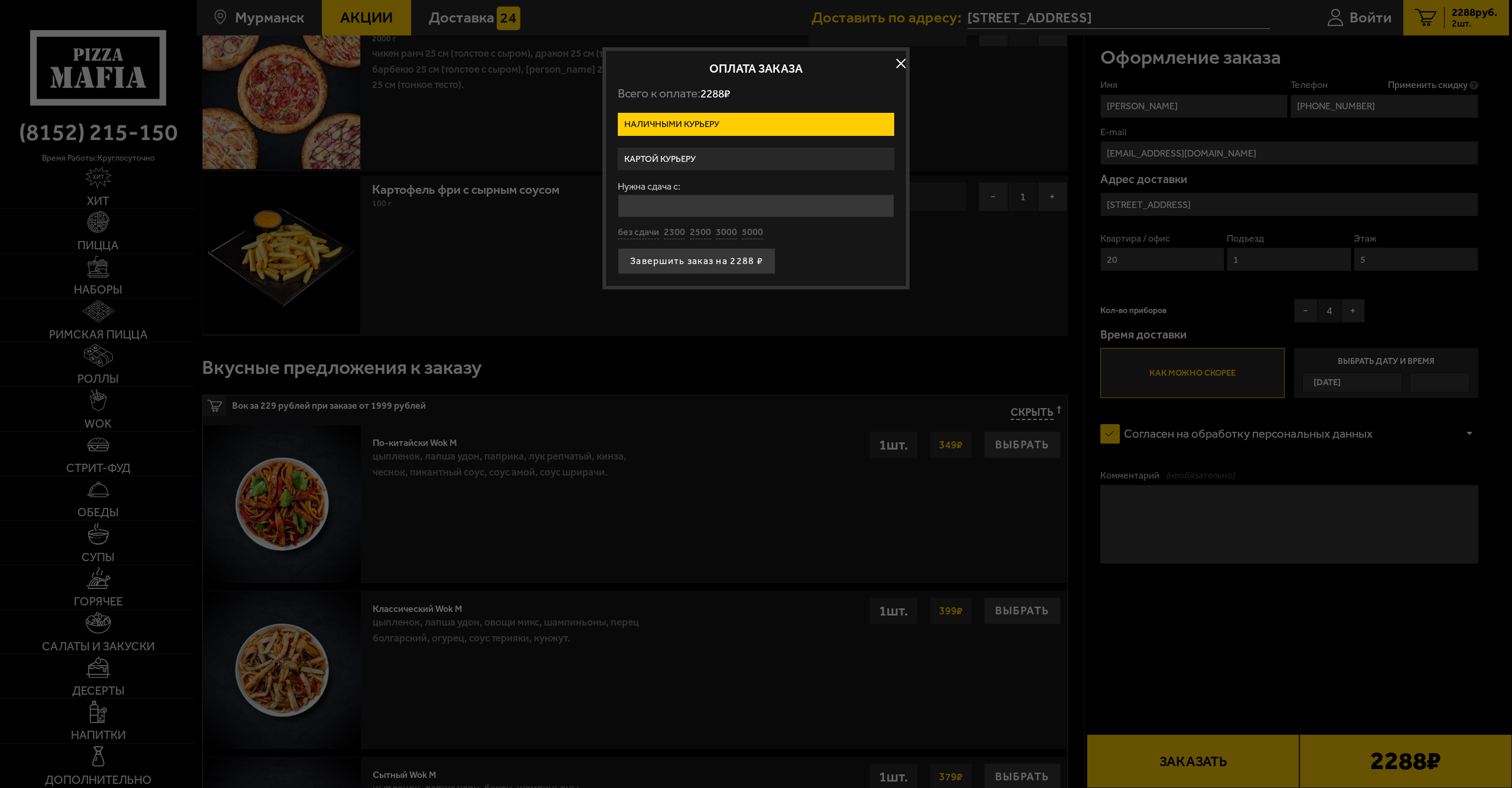
click at [726, 166] on label "Картой курьеру" at bounding box center [756, 159] width 277 height 23
click at [0, 0] on input "Картой курьеру" at bounding box center [0, 0] width 0 height 0
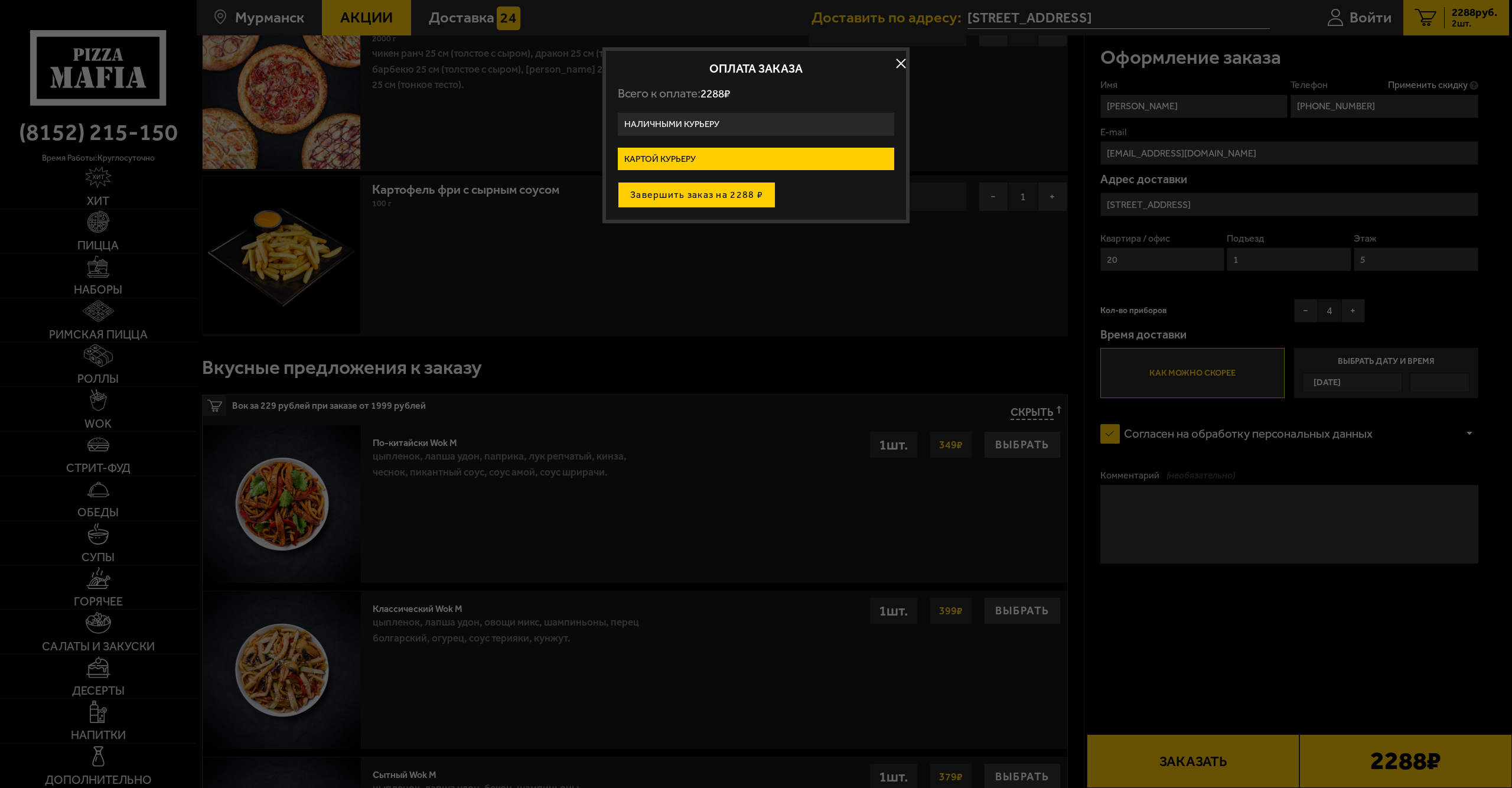
click at [733, 187] on button "Завершить заказ на 2288 ₽" at bounding box center [696, 195] width 158 height 26
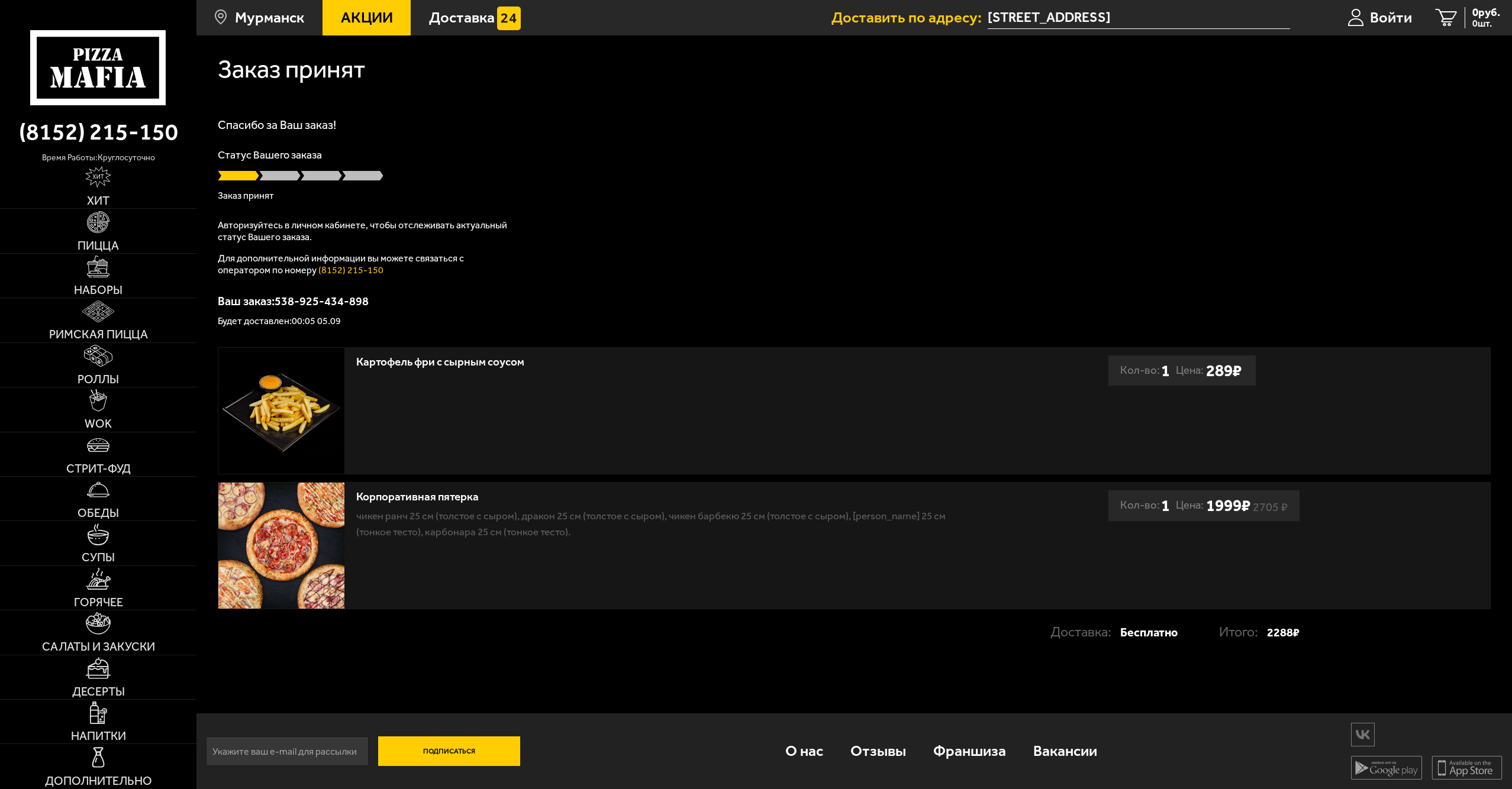
click at [1415, 242] on div "Спасибо за Ваш заказ! Статус Вашего заказа Заказ принят Авторизуйтесь в личном …" at bounding box center [854, 223] width 1272 height 207
click at [657, 174] on div at bounding box center [854, 176] width 1272 height 12
drag, startPoint x: 416, startPoint y: 96, endPoint x: 421, endPoint y: 112, distance: 16.8
click at [416, 96] on div "Заказ принят" at bounding box center [854, 67] width 1272 height 63
